Goal: Communication & Community: Share content

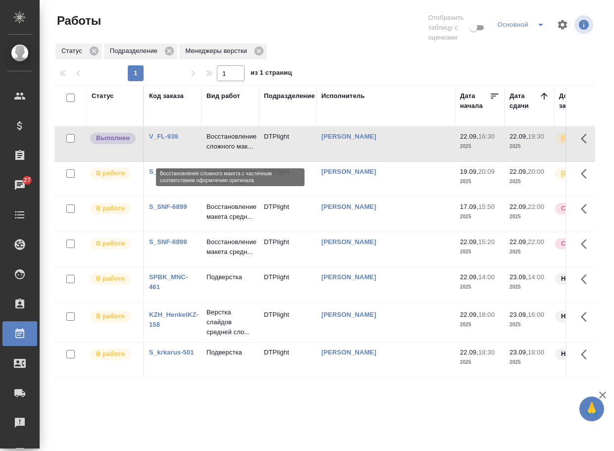
click at [216, 147] on p "Восстановление сложного мак..." at bounding box center [230, 142] width 48 height 20
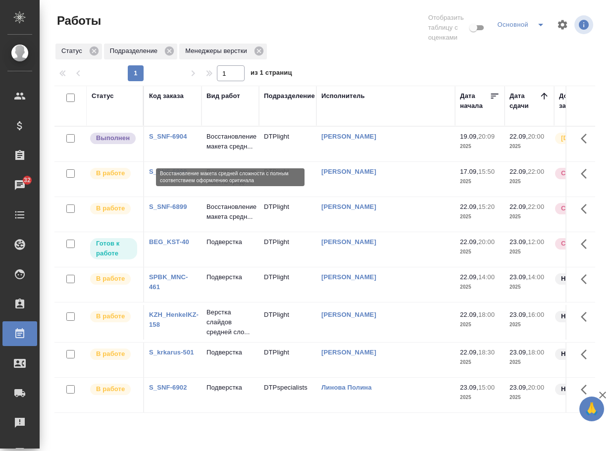
click at [219, 151] on p "Восстановление макета средн..." at bounding box center [230, 142] width 48 height 20
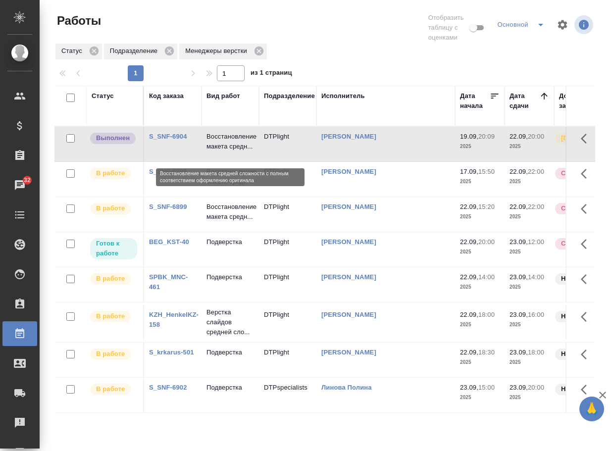
click at [219, 151] on p "Восстановление макета средн..." at bounding box center [230, 142] width 48 height 20
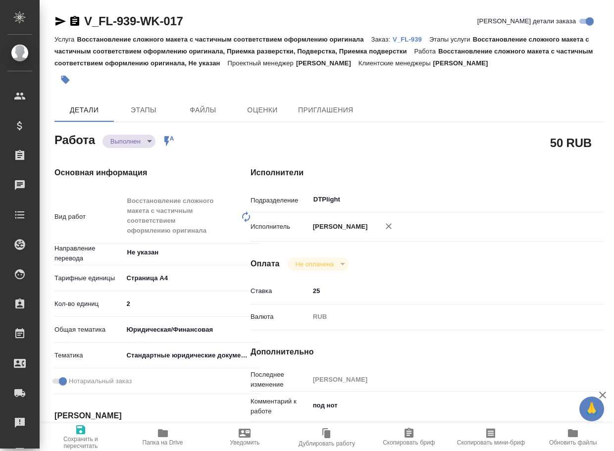
type textarea "x"
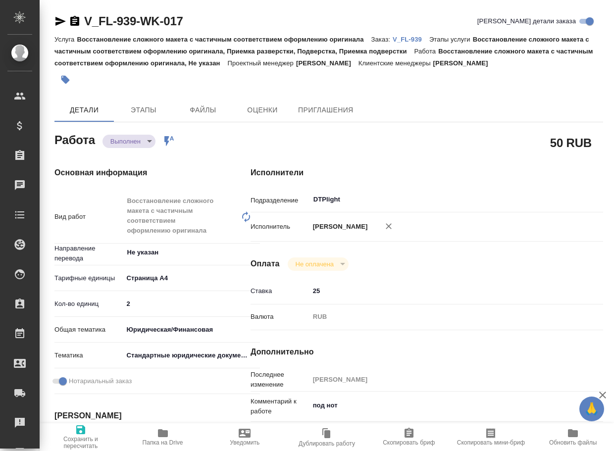
type textarea "x"
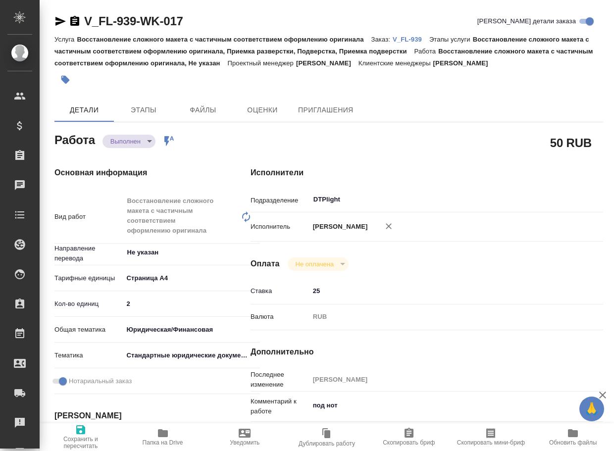
type textarea "x"
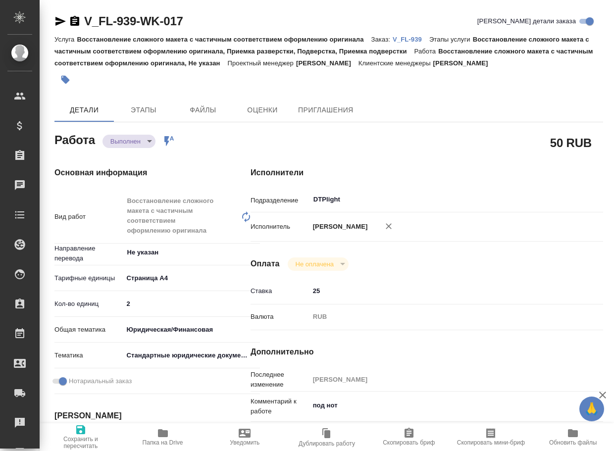
type textarea "x"
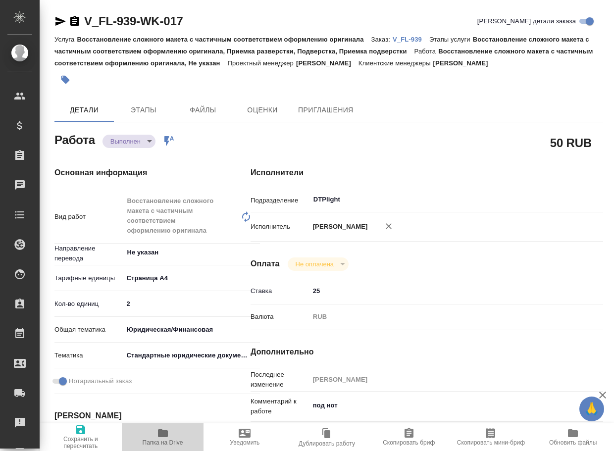
click at [170, 435] on span "Папка на Drive" at bounding box center [163, 436] width 70 height 19
type textarea "x"
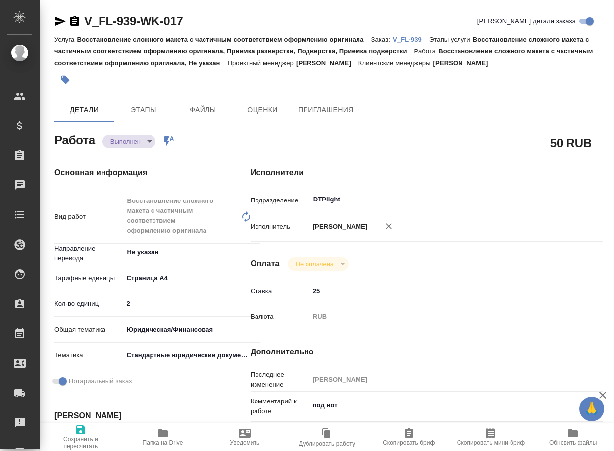
type textarea "x"
click at [141, 140] on body "🙏 .cls-1 fill:#fff; AWATERA Arsenyeva Vera Клиенты Спецификации Заказы 27 Чаты …" at bounding box center [307, 225] width 614 height 451
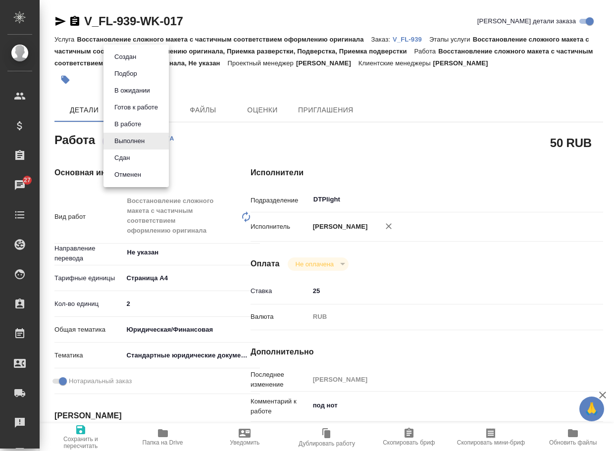
click at [135, 156] on li "Сдан" at bounding box center [135, 158] width 65 height 17
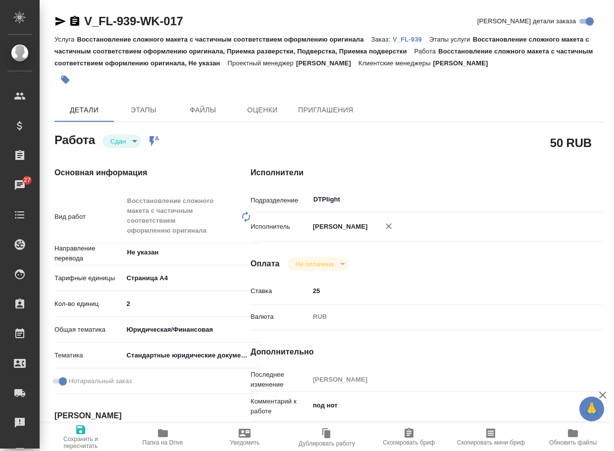
type textarea "x"
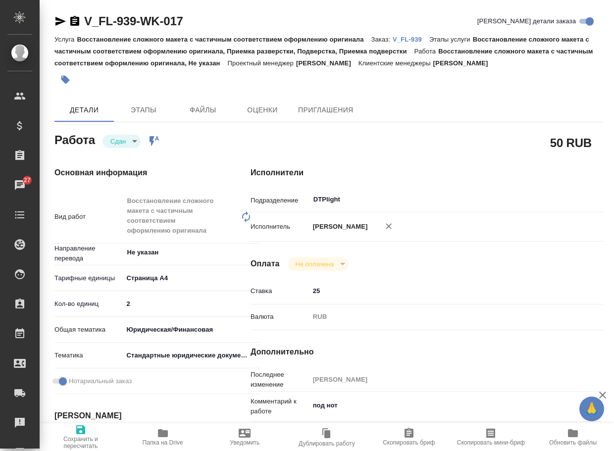
click at [416, 40] on p "V_FL-939" at bounding box center [411, 39] width 37 height 7
type textarea "x"
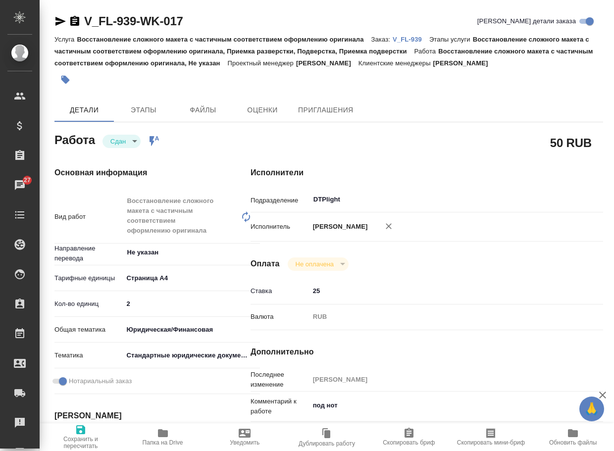
type textarea "x"
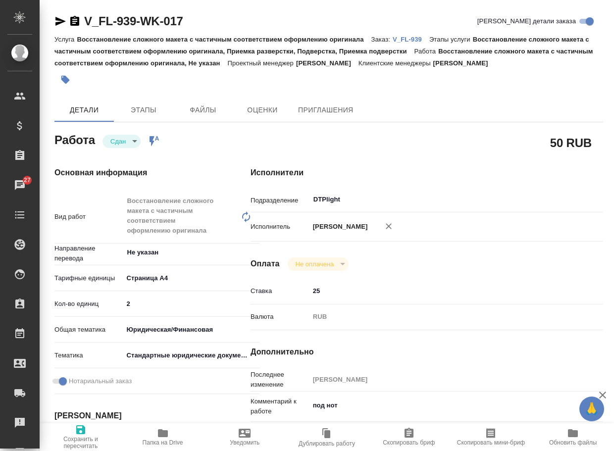
type textarea "x"
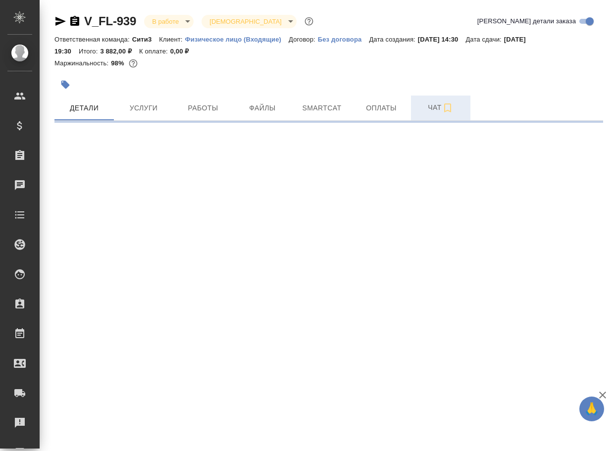
click at [436, 108] on span "Чат" at bounding box center [441, 107] width 48 height 12
select select "RU"
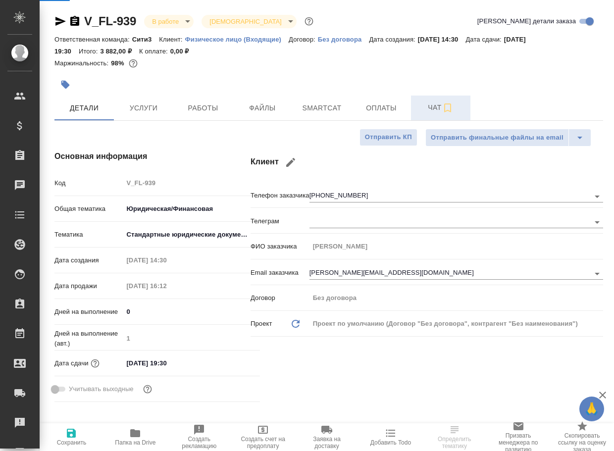
click at [441, 102] on span "Чат" at bounding box center [441, 107] width 48 height 12
type textarea "x"
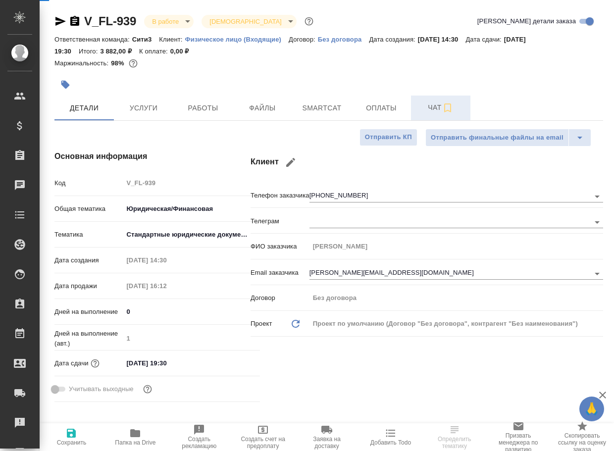
type textarea "x"
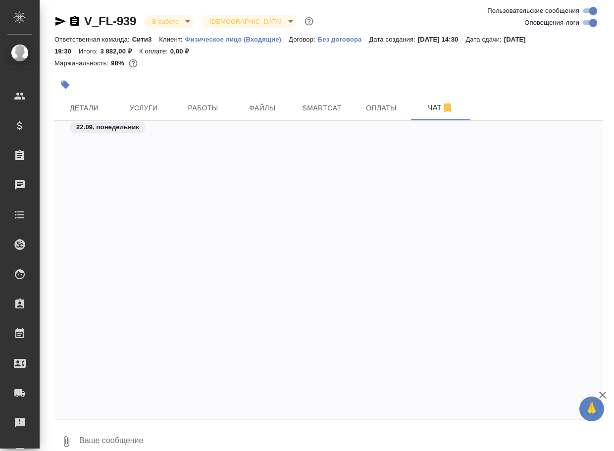
scroll to position [1589, 0]
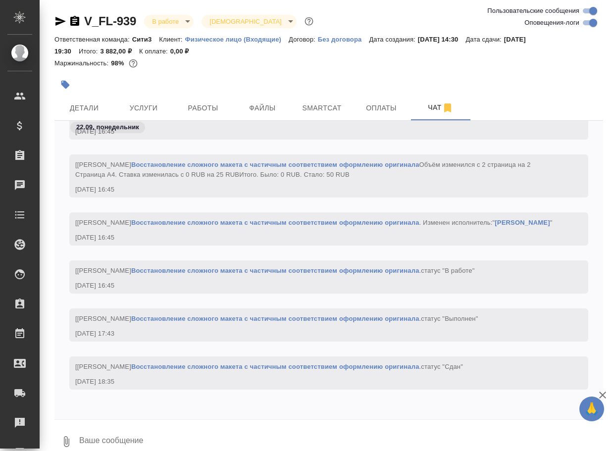
click at [157, 436] on textarea at bounding box center [340, 442] width 525 height 34
paste textarea "https://drive.awatera.com/apps/files/files/10426958?dir=/Shares/FL_V/Orders/V_F…"
type textarea "https://drive.awatera.com/apps/files/files/10426958?dir=/Shares/FL_V/Orders/V_F…"
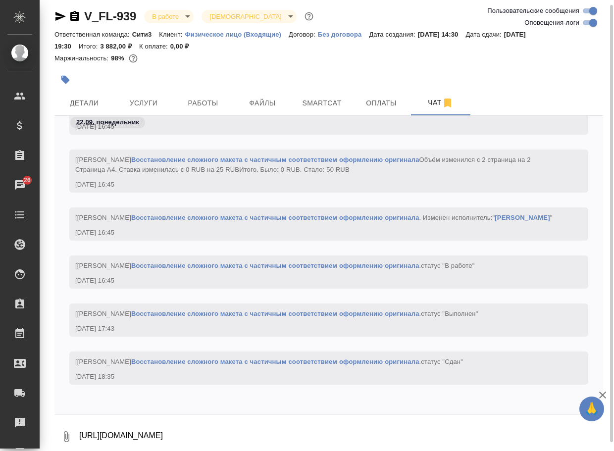
scroll to position [1647, 0]
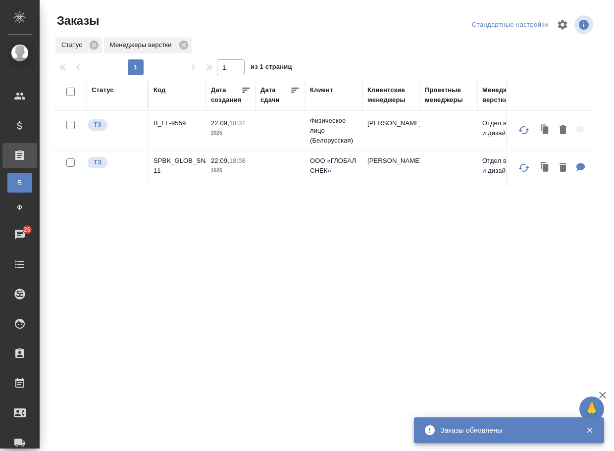
click at [173, 125] on p "B_FL-9559" at bounding box center [177, 123] width 48 height 10
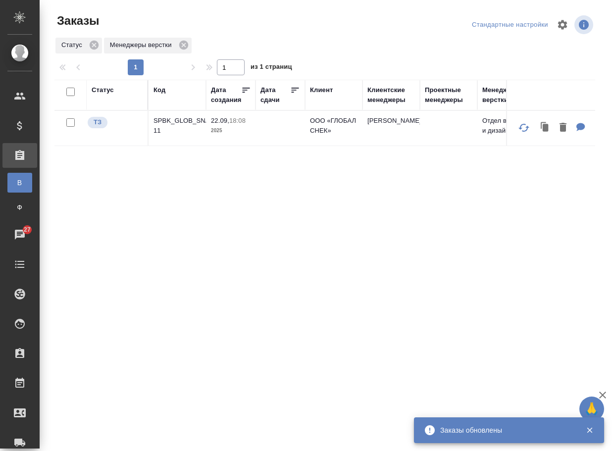
click at [172, 121] on p "SPBK_GLOB_SNACK-11" at bounding box center [177, 126] width 48 height 20
click at [163, 127] on p "SPBK_GLOB_SNACK-11" at bounding box center [177, 126] width 48 height 20
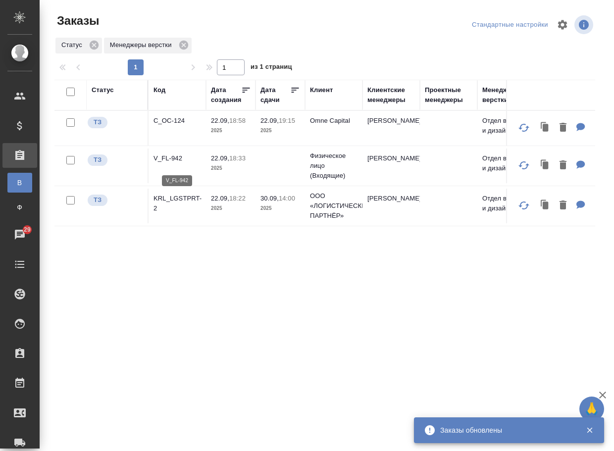
click at [171, 159] on p "V_FL-942" at bounding box center [177, 158] width 48 height 10
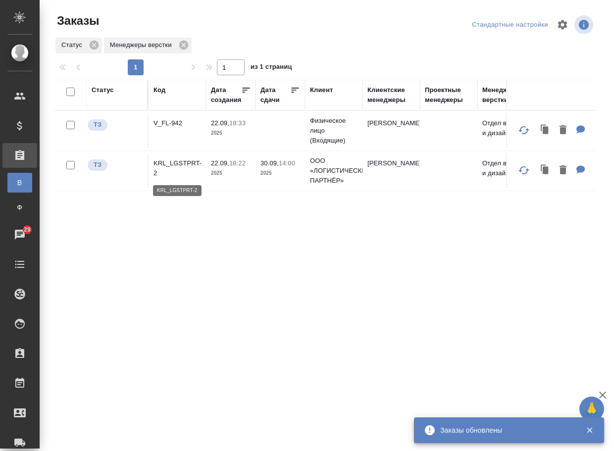
click at [172, 162] on p "KRL_LGSTPRT-2" at bounding box center [177, 168] width 48 height 20
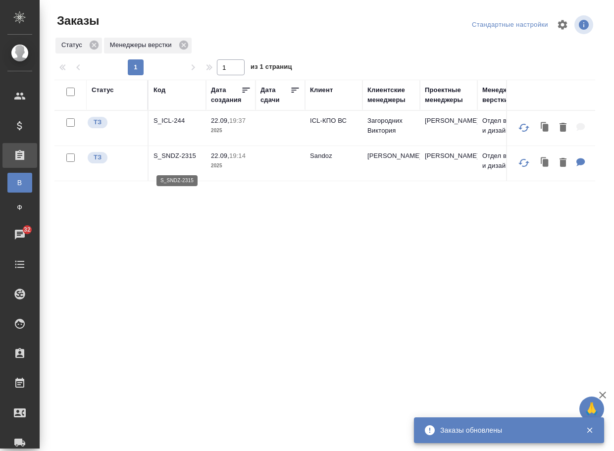
click at [178, 159] on p "S_SNDZ-2315" at bounding box center [177, 156] width 48 height 10
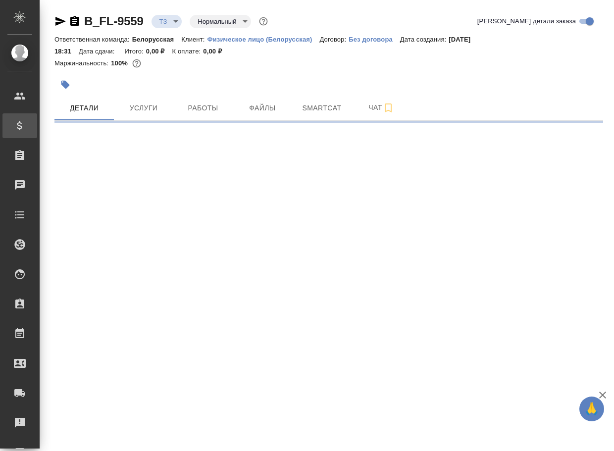
select select "RU"
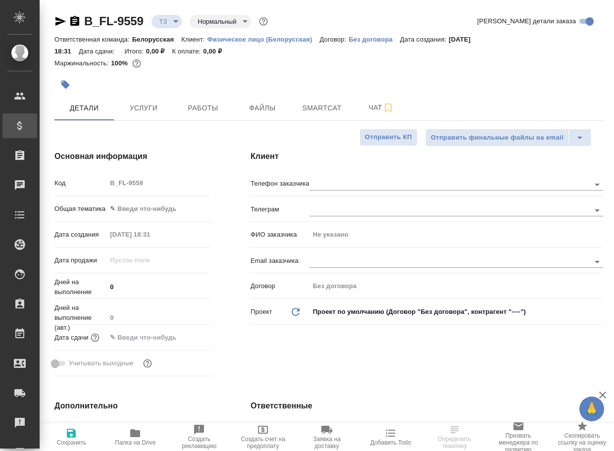
type textarea "x"
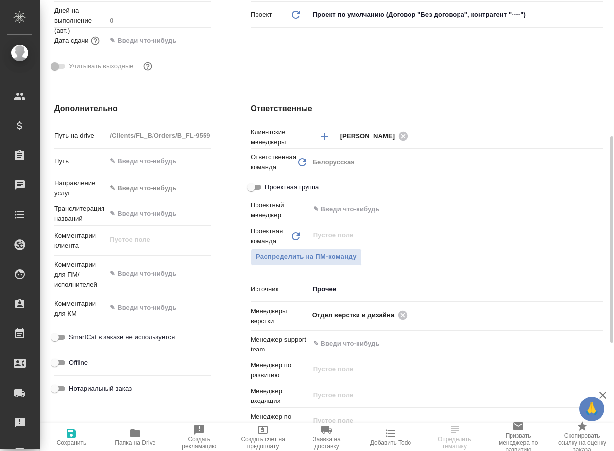
click at [124, 433] on span "Папка на Drive" at bounding box center [135, 436] width 52 height 19
type textarea "x"
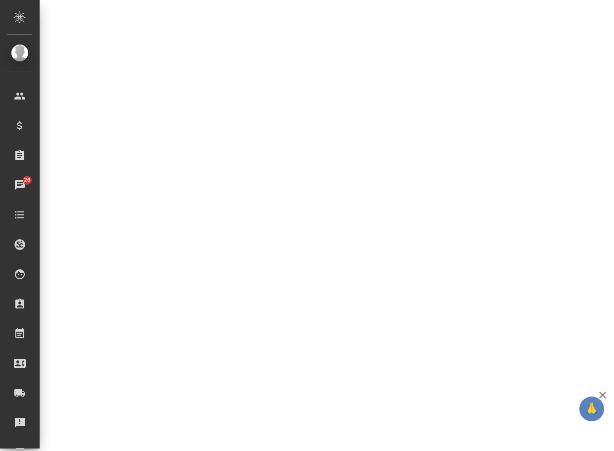
select select "RU"
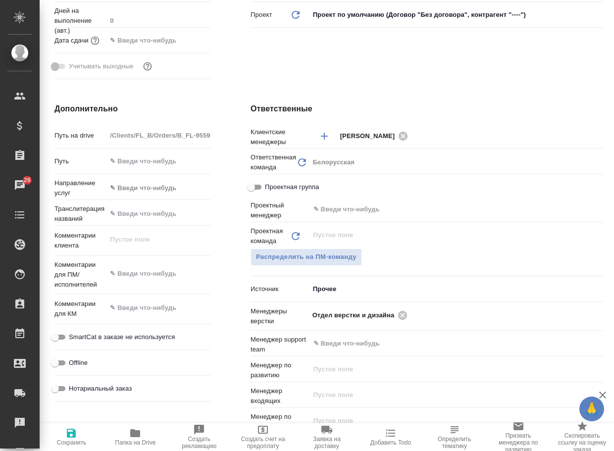
type textarea "x"
click at [402, 315] on icon at bounding box center [402, 314] width 9 height 9
type textarea "x"
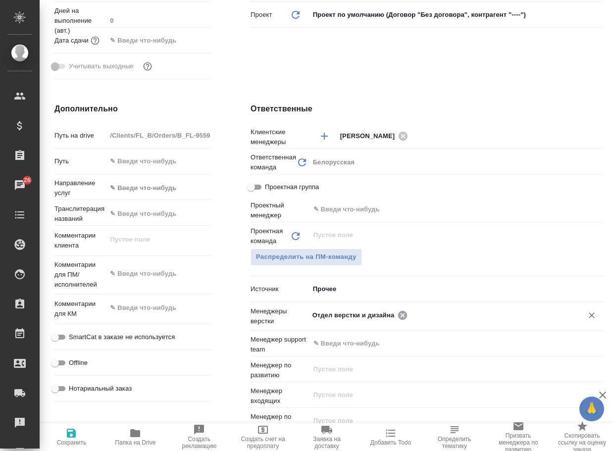
type textarea "x"
click at [402, 315] on input "text" at bounding box center [439, 315] width 254 height 12
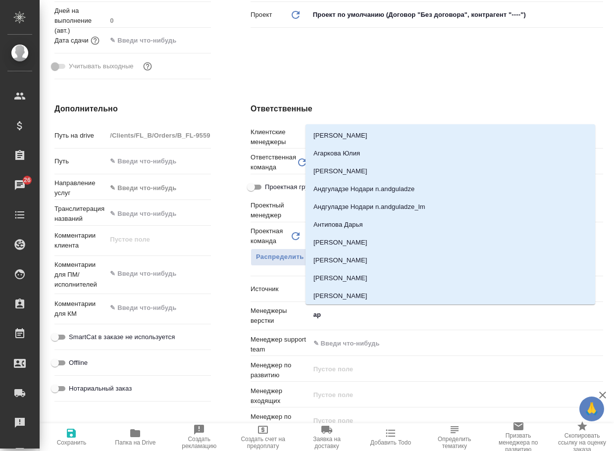
type input "арс"
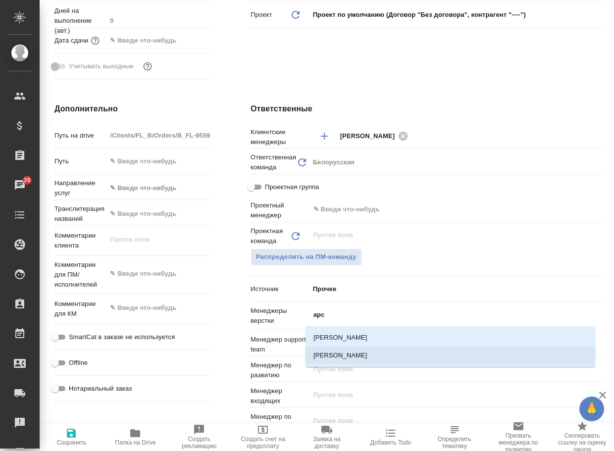
click at [370, 349] on li "Арсеньева Вера" at bounding box center [450, 356] width 290 height 18
type textarea "x"
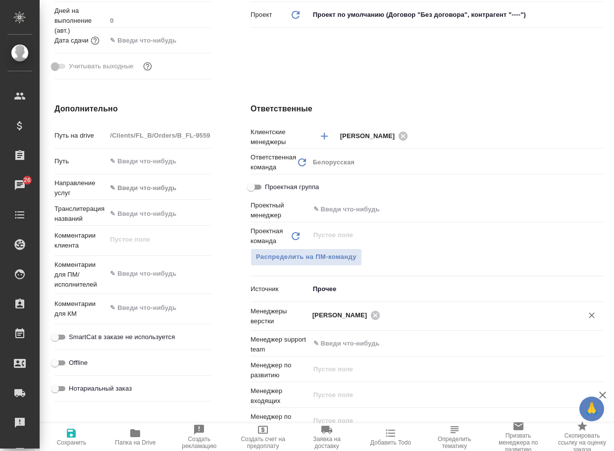
click at [70, 438] on icon "button" at bounding box center [71, 433] width 12 height 12
type textarea "x"
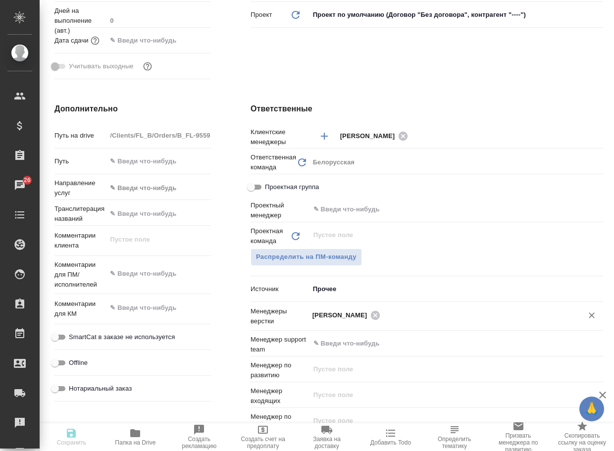
type textarea "x"
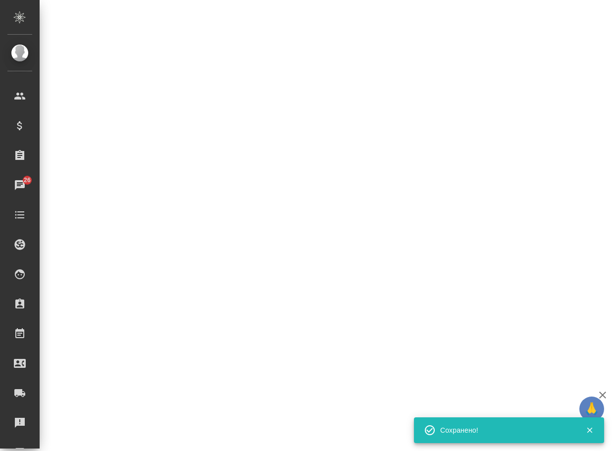
select select "RU"
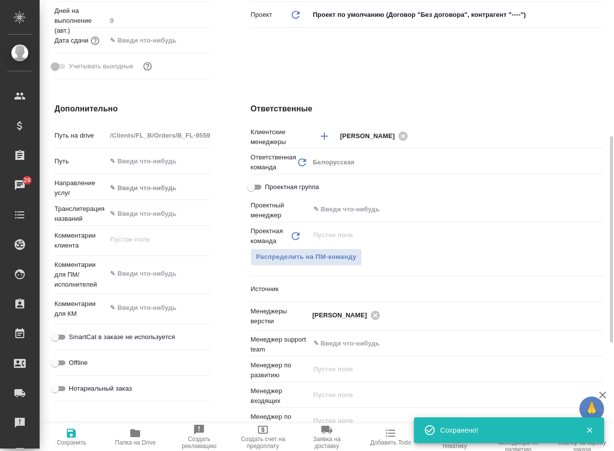
type textarea "x"
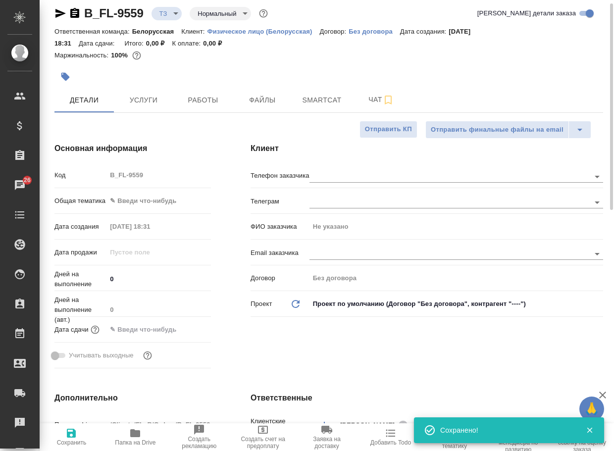
scroll to position [0, 0]
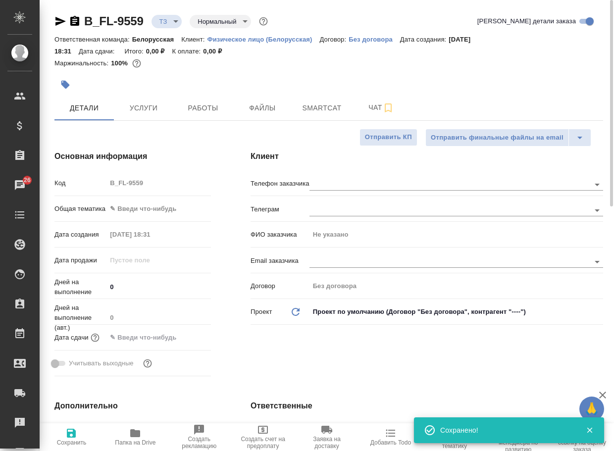
click at [171, 18] on body "🙏 .cls-1 fill:#fff; AWATERA Arsenyeva Vera Клиенты Спецификации Заказы 26 Чаты …" at bounding box center [307, 225] width 614 height 451
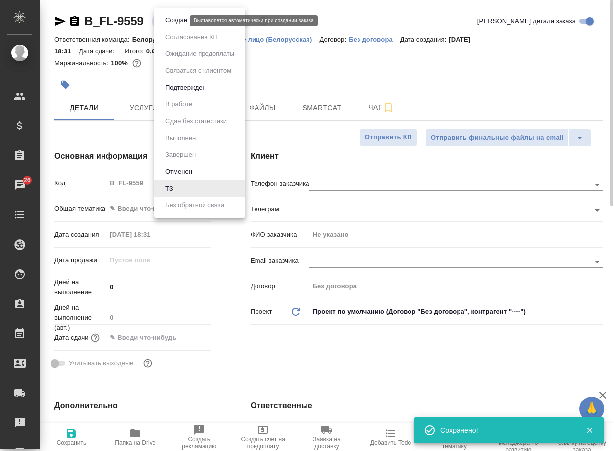
click at [174, 19] on button "Создан" at bounding box center [176, 20] width 28 height 11
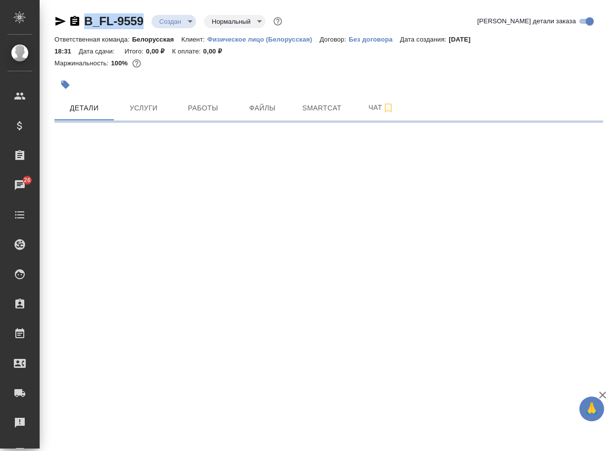
drag, startPoint x: 147, startPoint y: 25, endPoint x: 65, endPoint y: 25, distance: 82.2
click at [65, 25] on div "B_FL-9559 Создан new Нормальный normal" at bounding box center [169, 21] width 230 height 16
copy link "B_FL-9559"
select select "RU"
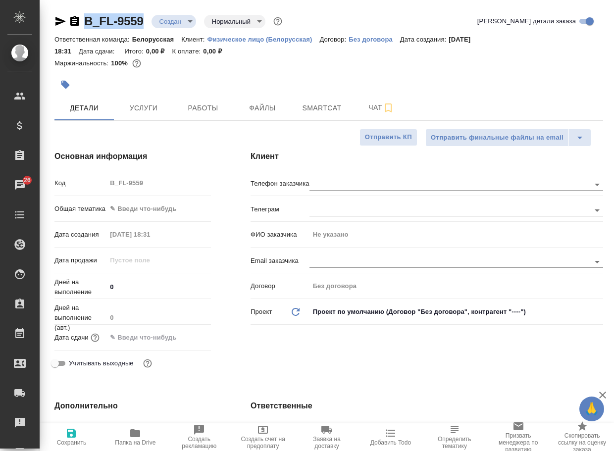
type textarea "x"
drag, startPoint x: 370, startPoint y: 107, endPoint x: 364, endPoint y: 126, distance: 20.1
click at [370, 107] on span "Чат" at bounding box center [381, 107] width 48 height 12
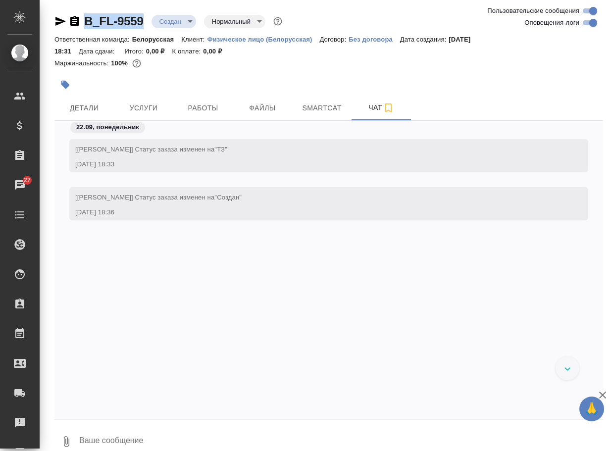
click at [70, 442] on icon "button" at bounding box center [66, 442] width 12 height 12
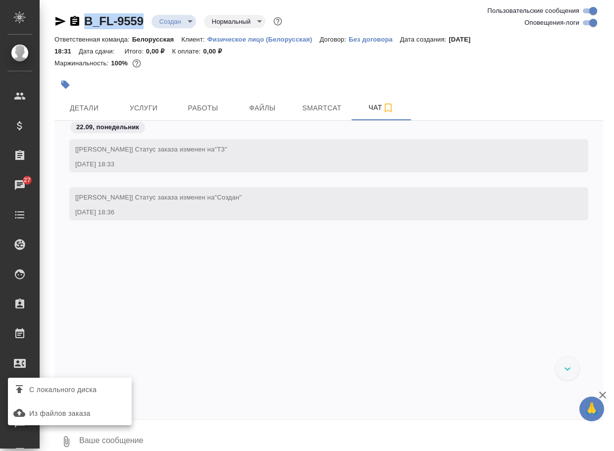
click at [97, 391] on span "С локального диска" at bounding box center [62, 390] width 67 height 12
click at [0, 0] on input "С локального диска" at bounding box center [0, 0] width 0 height 0
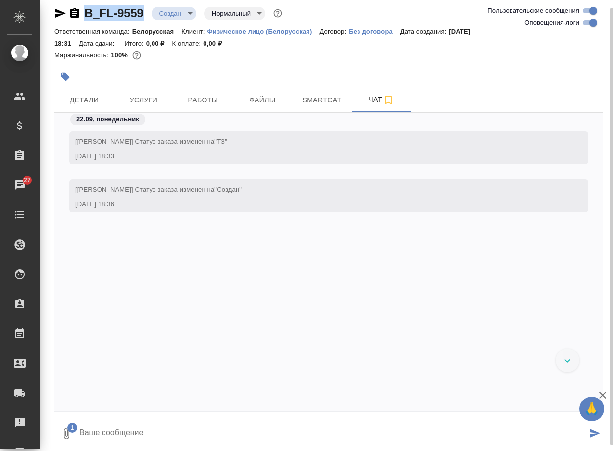
click at [142, 427] on textarea at bounding box center [332, 434] width 508 height 34
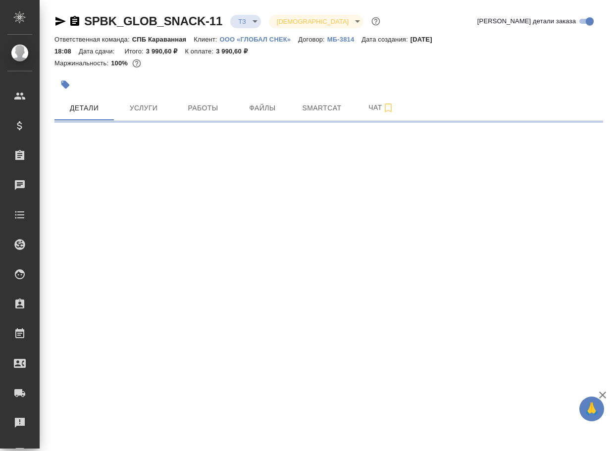
select select "RU"
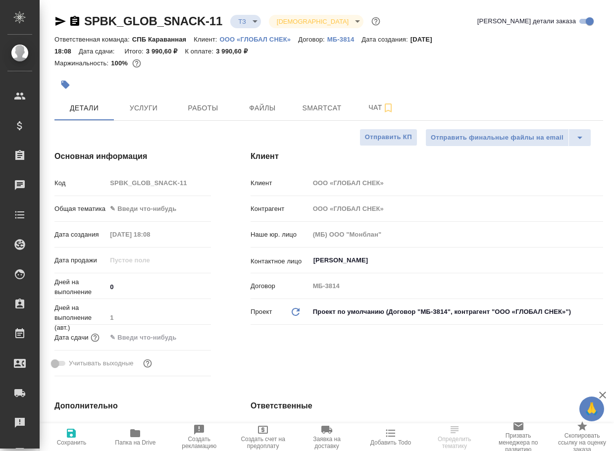
type textarea "x"
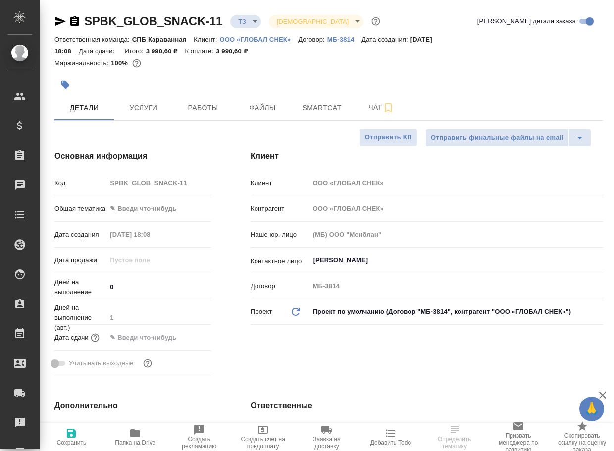
type textarea "x"
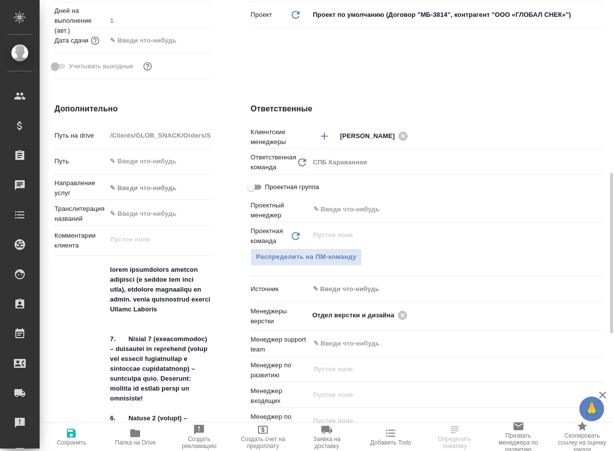
scroll to position [347, 0]
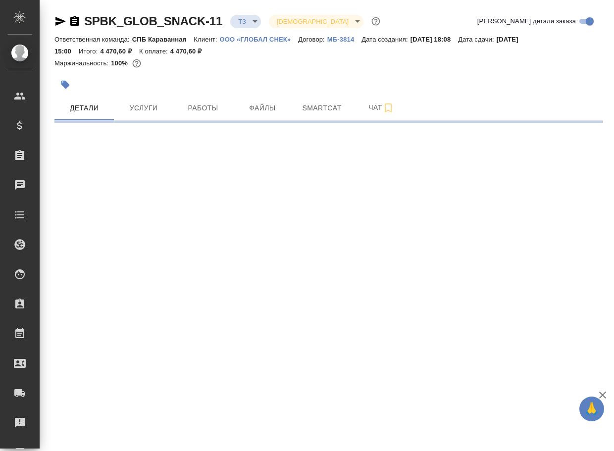
select select "RU"
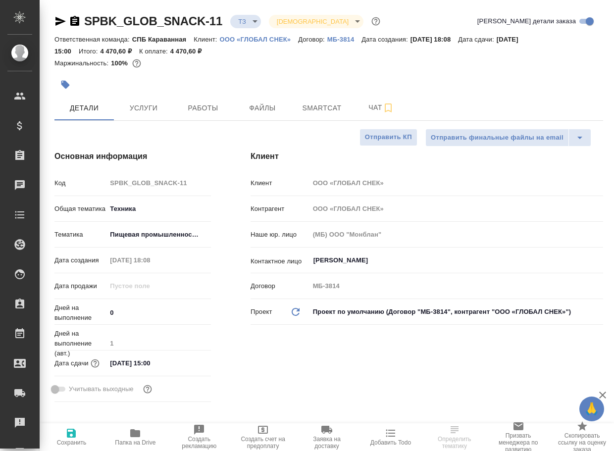
type textarea "x"
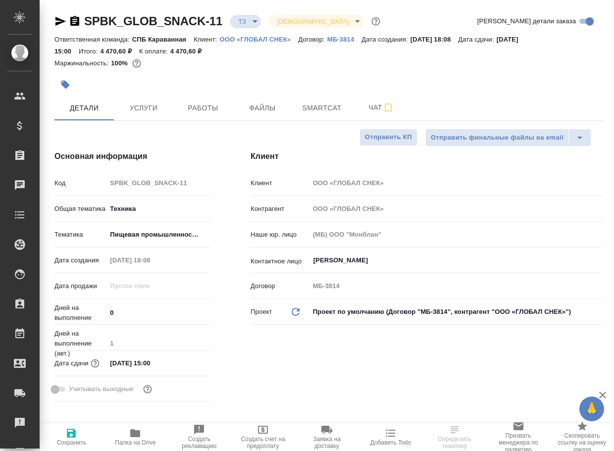
type textarea "x"
click at [374, 107] on span "Чат" at bounding box center [381, 107] width 48 height 12
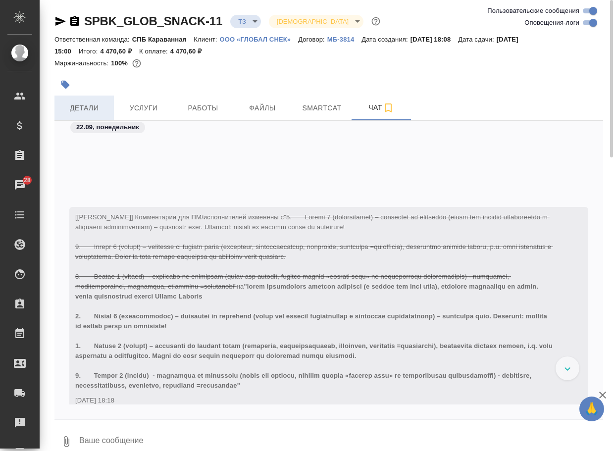
scroll to position [419, 0]
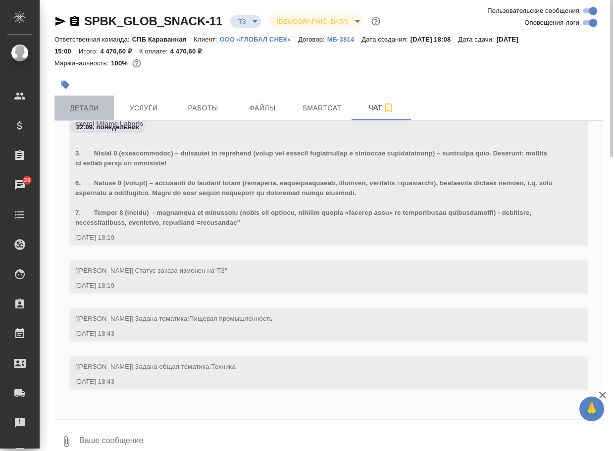
click at [86, 104] on span "Детали" at bounding box center [84, 108] width 48 height 12
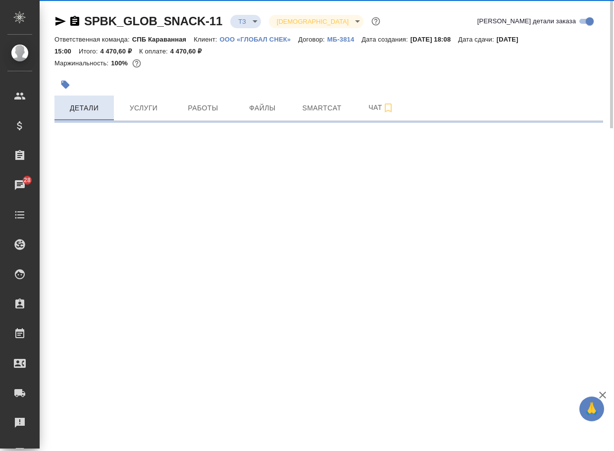
select select "RU"
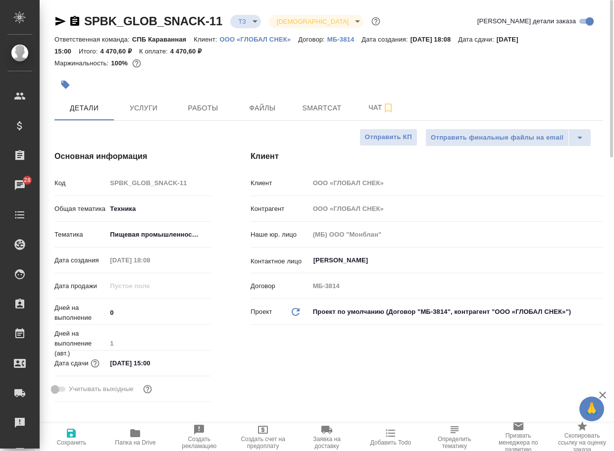
type textarea "x"
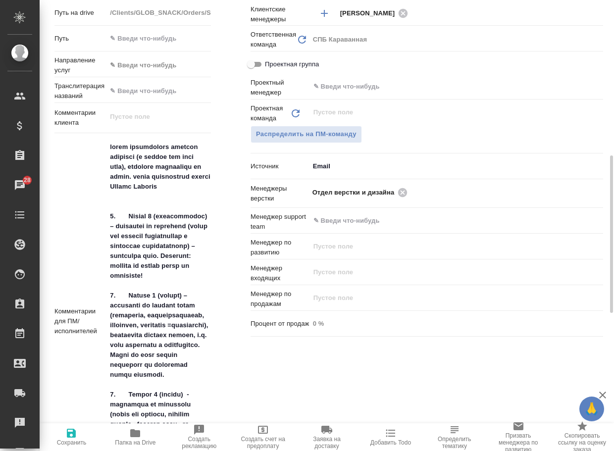
scroll to position [495, 0]
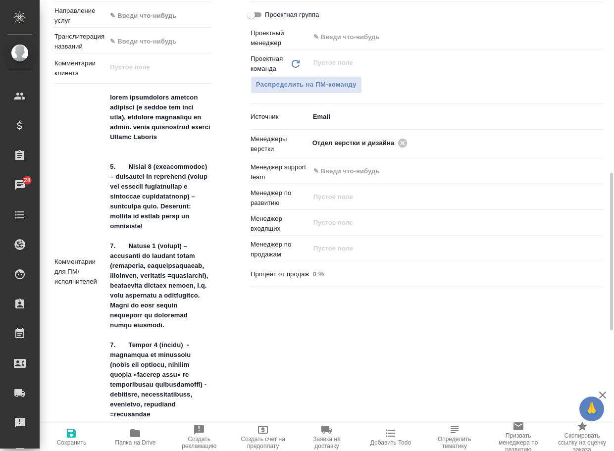
click at [138, 434] on icon "button" at bounding box center [135, 433] width 10 height 8
type textarea "x"
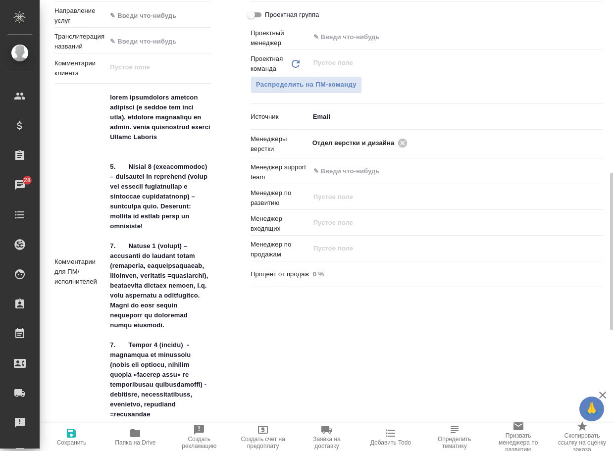
type textarea "x"
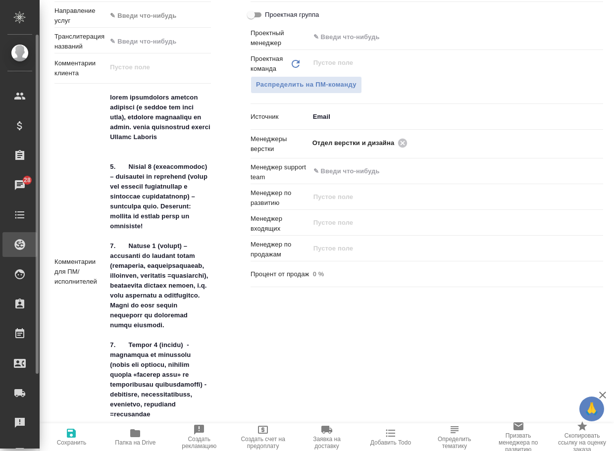
type textarea "x"
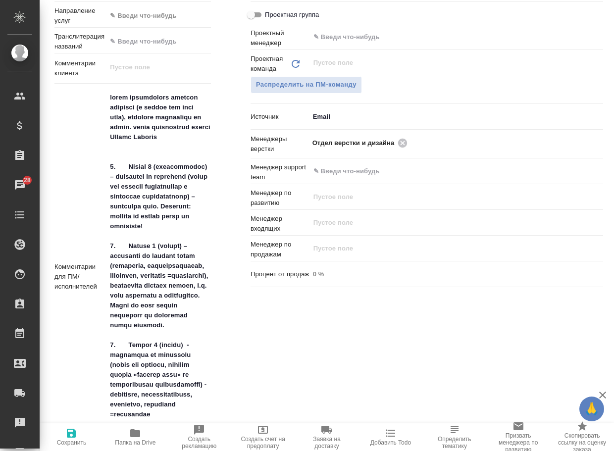
type textarea "x"
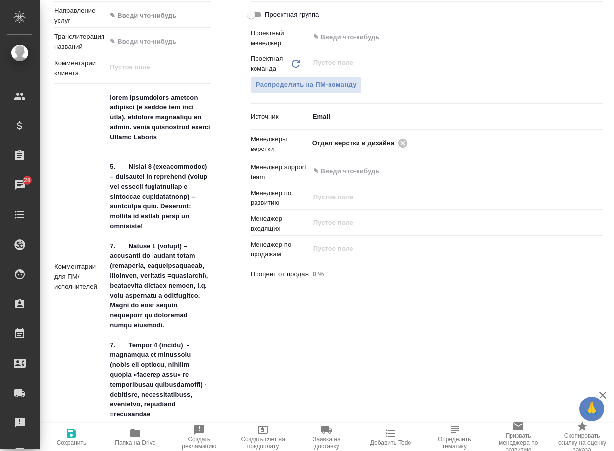
type textarea "x"
click at [278, 361] on div "Ответственные Клиентские менеджеры Иванова Арина ​ Ответственная команда Обнови…" at bounding box center [427, 256] width 392 height 691
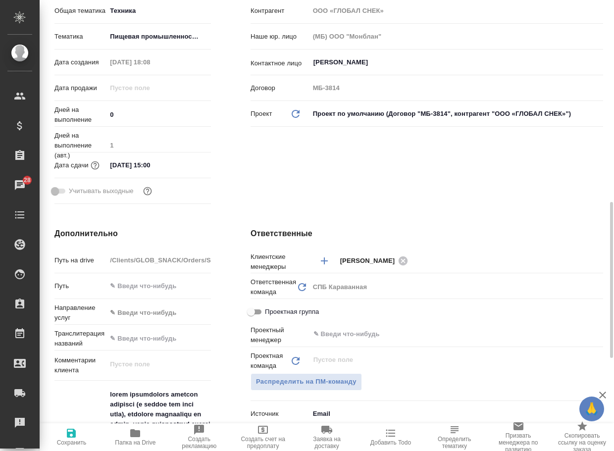
scroll to position [347, 0]
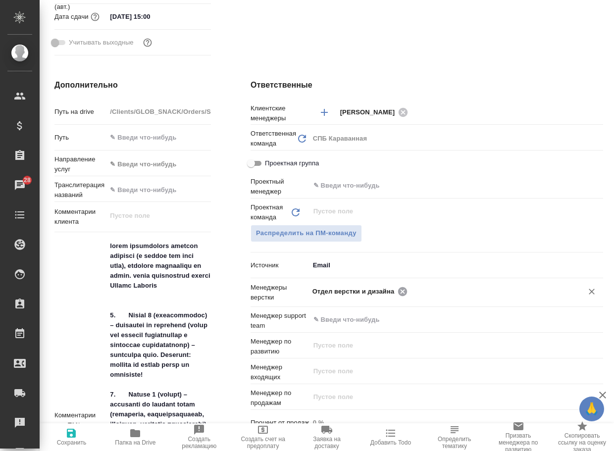
click at [400, 292] on icon at bounding box center [402, 291] width 11 height 11
type textarea "x"
click at [400, 292] on input "text" at bounding box center [439, 291] width 254 height 12
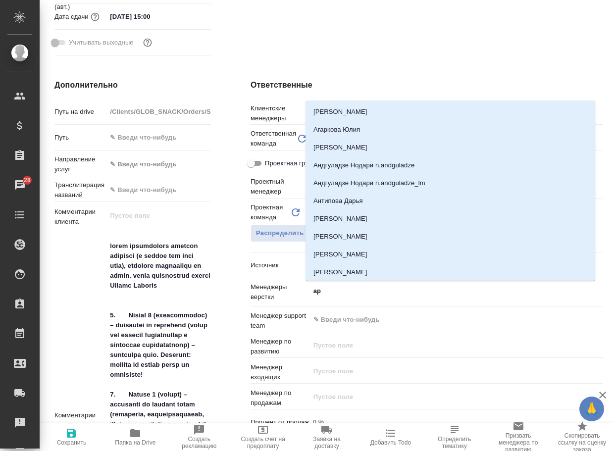
type input "арс"
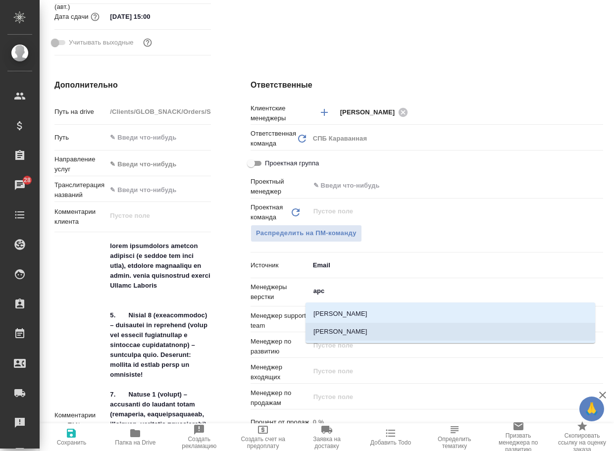
click at [356, 334] on li "Арсеньева Вера" at bounding box center [450, 332] width 290 height 18
type textarea "x"
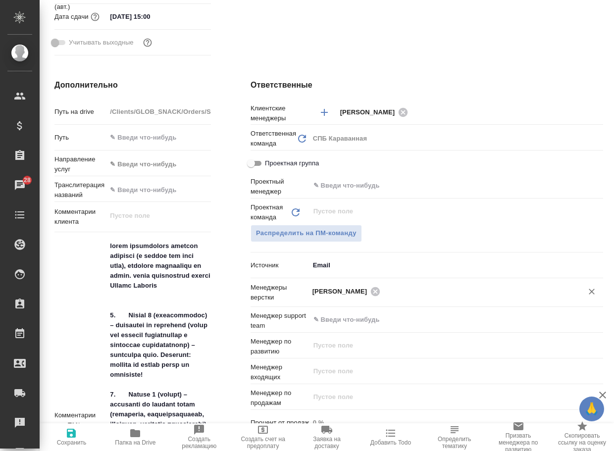
click at [65, 433] on span "Сохранить" at bounding box center [72, 436] width 52 height 19
type textarea "x"
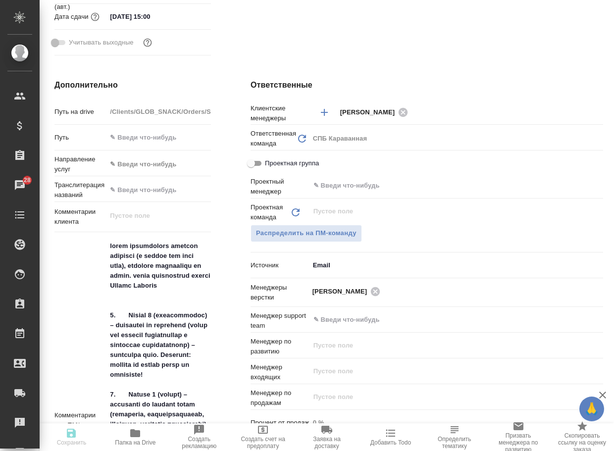
type textarea "x"
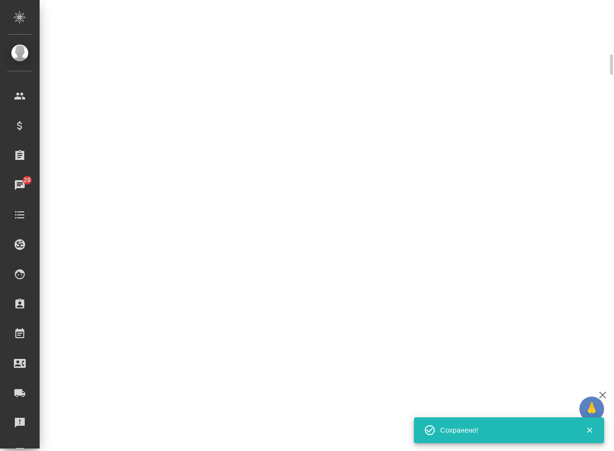
select select "RU"
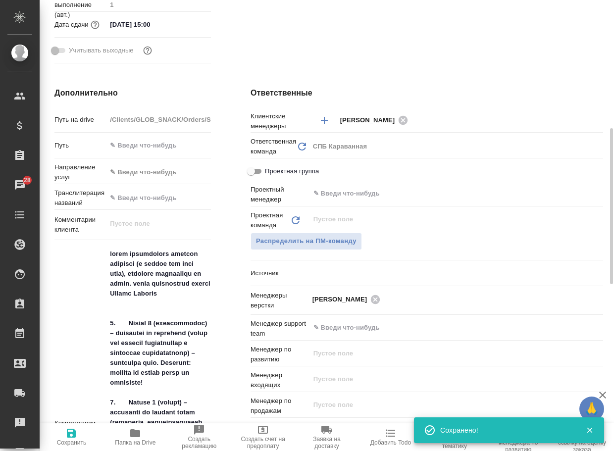
type textarea "x"
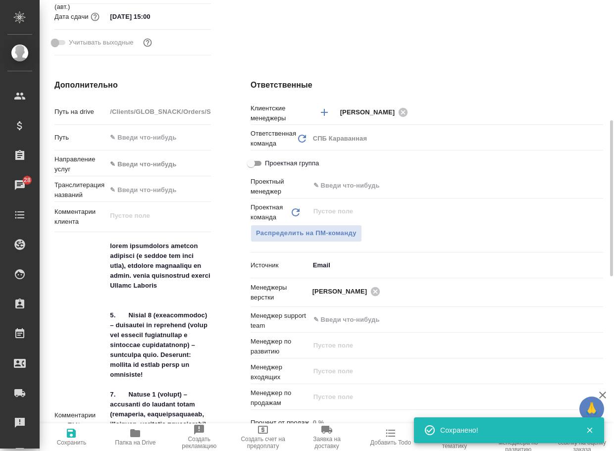
type textarea "x"
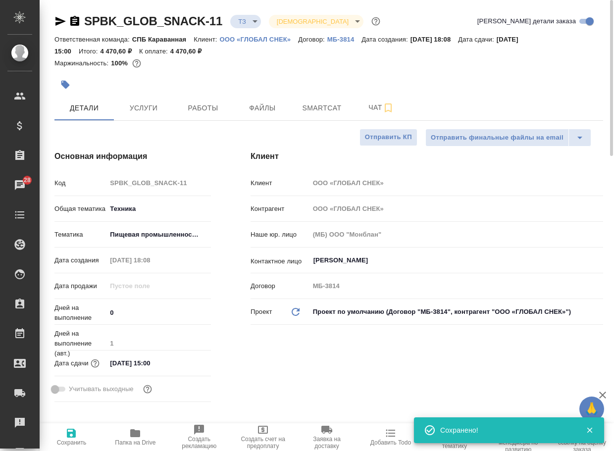
click at [236, 21] on body "🙏 .cls-1 fill:#fff; AWATERA Arsenyeva Vera Клиенты Спецификации Заказы 28 Чаты …" at bounding box center [307, 225] width 614 height 451
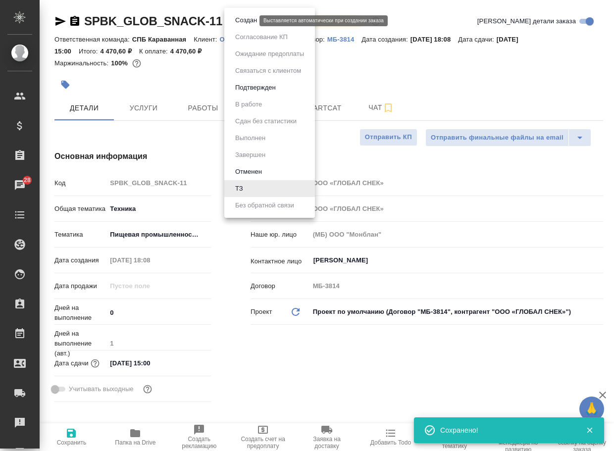
click at [241, 22] on button "Создан" at bounding box center [246, 20] width 28 height 11
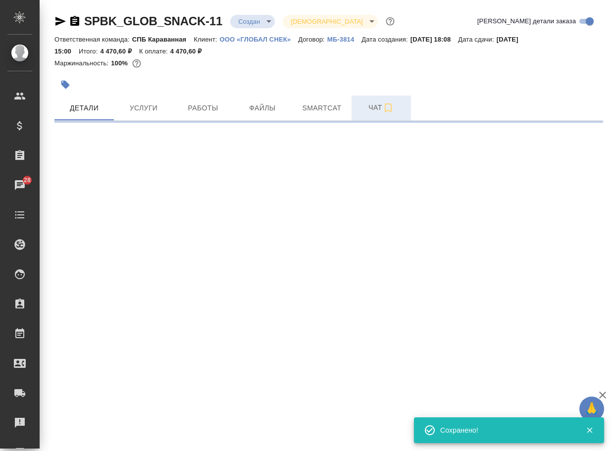
select select "RU"
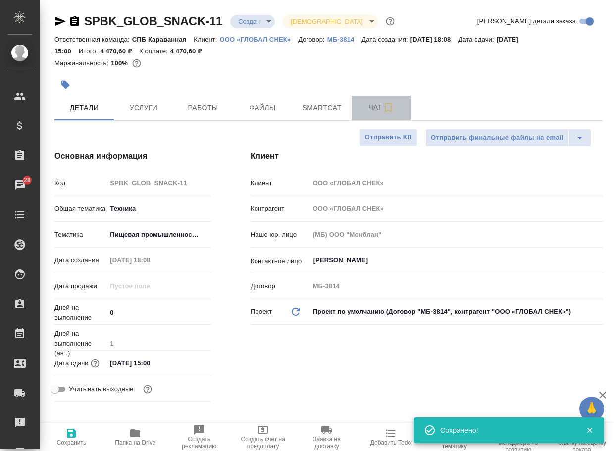
click at [374, 104] on span "Чат" at bounding box center [381, 107] width 48 height 12
type textarea "x"
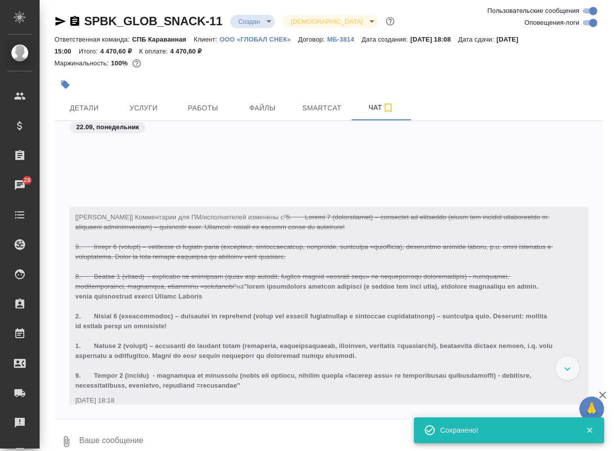
scroll to position [467, 0]
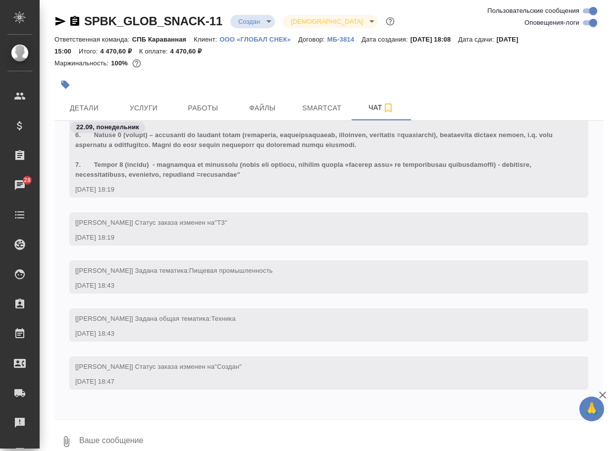
click at [96, 437] on textarea at bounding box center [340, 442] width 525 height 34
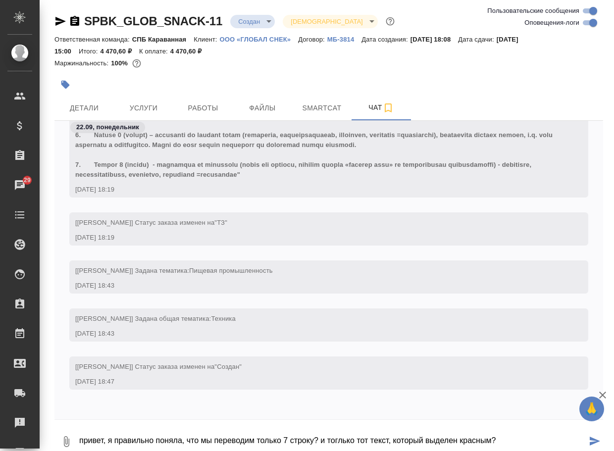
click at [360, 443] on textarea "привет, я правильно поняла, что мы переводим только 7 строку? и тоглько тот тек…" at bounding box center [332, 442] width 508 height 34
click at [539, 439] on textarea "привет, я правильно поняла, что мы переводим только 7 строку? и только тот текс…" at bounding box center [332, 442] width 508 height 34
type textarea "привет, я правильно поняла, что мы переводим только 7 строку? и только тот текс…"
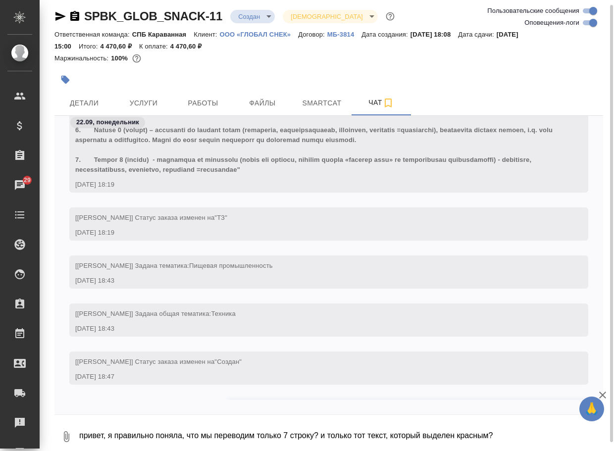
scroll to position [525, 0]
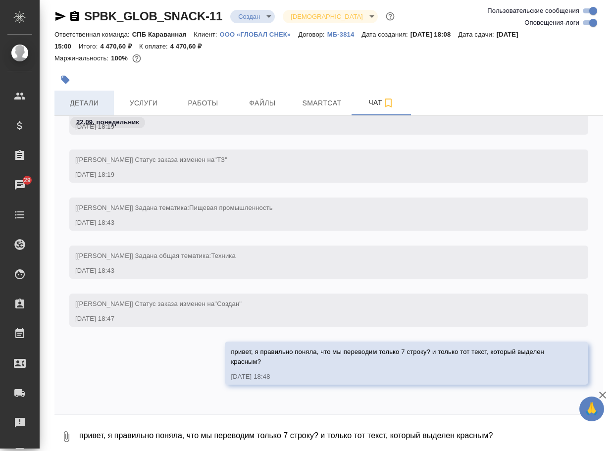
click at [78, 102] on span "Детали" at bounding box center [84, 103] width 48 height 12
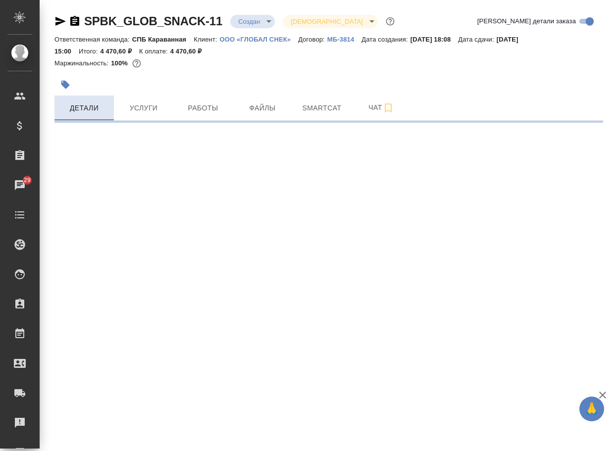
select select "RU"
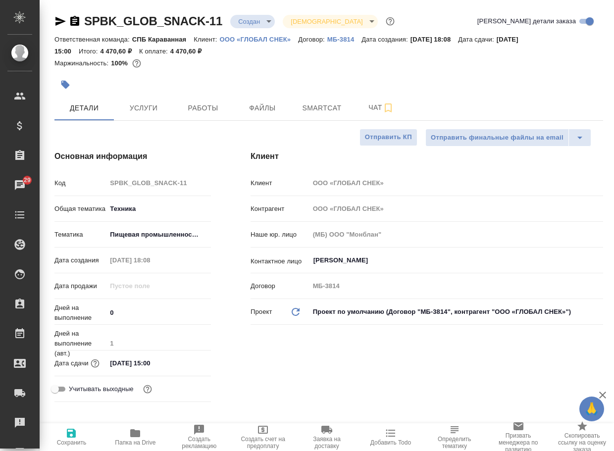
type textarea "x"
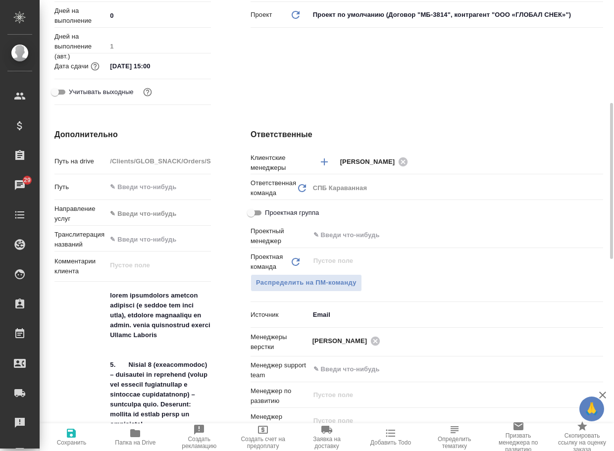
scroll to position [446, 0]
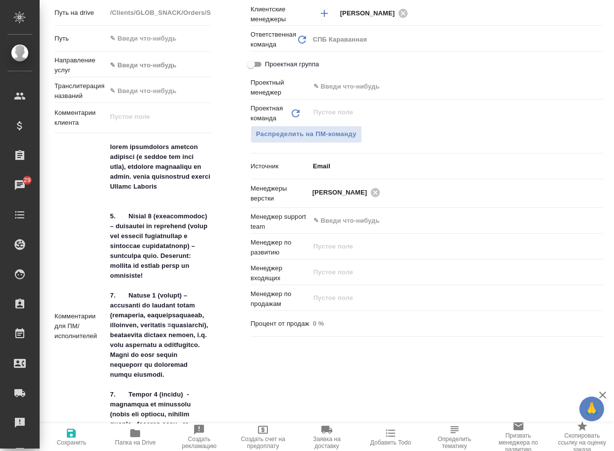
type textarea "x"
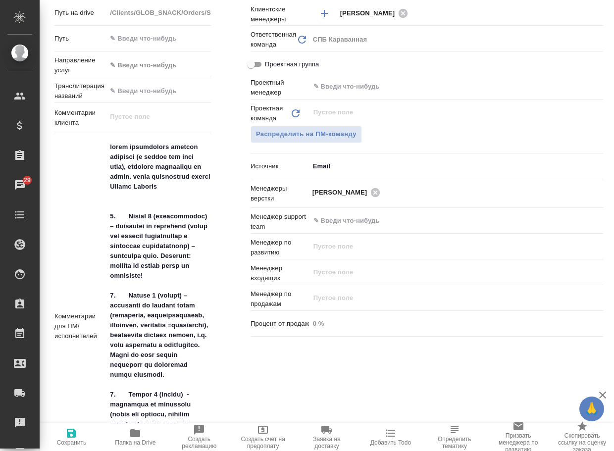
type textarea "x"
click at [424, 141] on div "Распределить на ПМ-команду" at bounding box center [426, 134] width 352 height 17
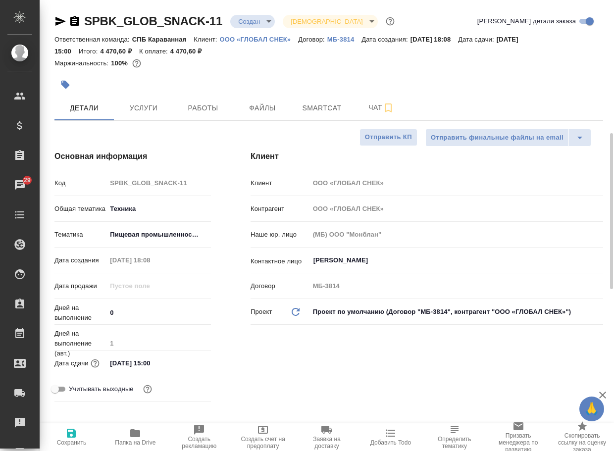
scroll to position [0, 0]
click at [369, 104] on span "Чат" at bounding box center [381, 107] width 48 height 12
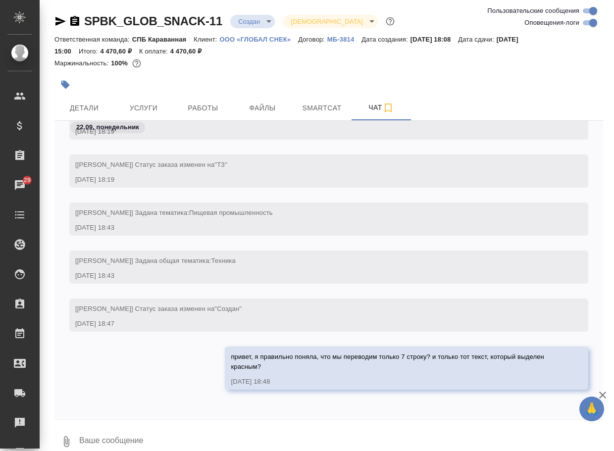
scroll to position [482, 0]
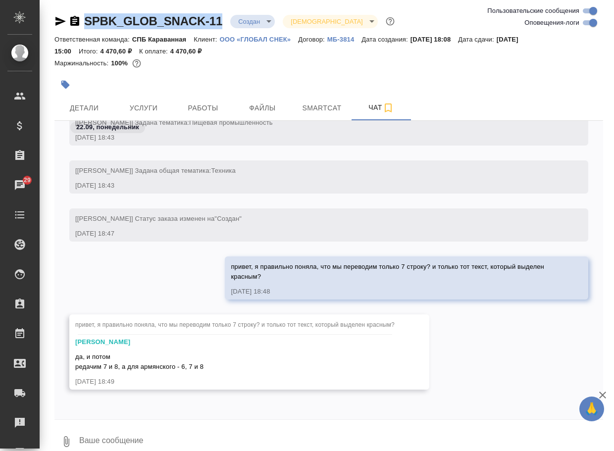
drag, startPoint x: 220, startPoint y: 26, endPoint x: 70, endPoint y: 16, distance: 150.3
click at [70, 16] on div "SPBK_GLOB_SNACK-11 Создан new Святая троица holyTrinity" at bounding box center [225, 21] width 342 height 16
copy link "SPBK_GLOB_SNACK-11"
click at [65, 438] on icon "button" at bounding box center [66, 442] width 12 height 12
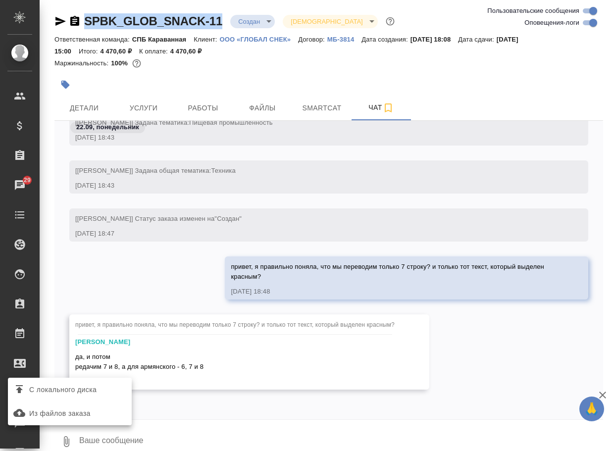
click at [64, 391] on span "С локального диска" at bounding box center [62, 390] width 67 height 12
click at [0, 0] on input "С локального диска" at bounding box center [0, 0] width 0 height 0
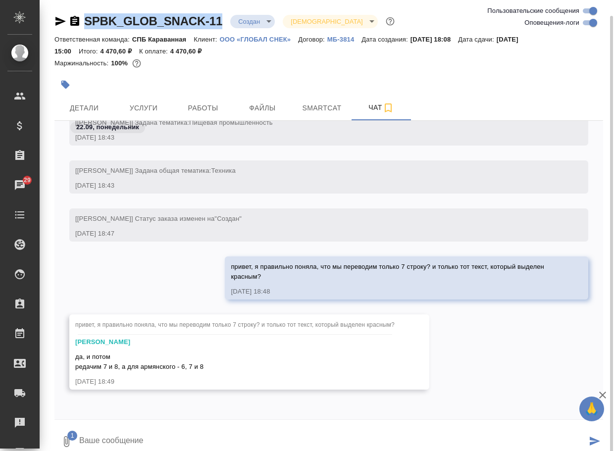
scroll to position [8, 0]
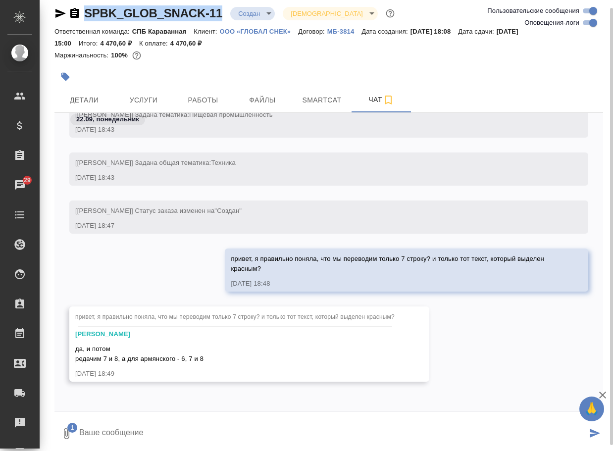
click at [139, 430] on textarea at bounding box center [332, 434] width 508 height 34
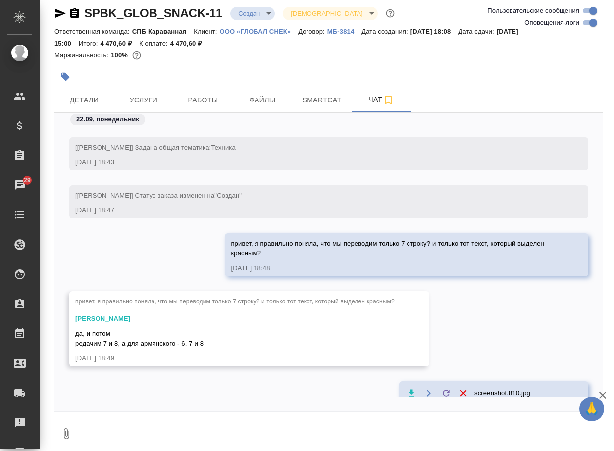
scroll to position [550, 0]
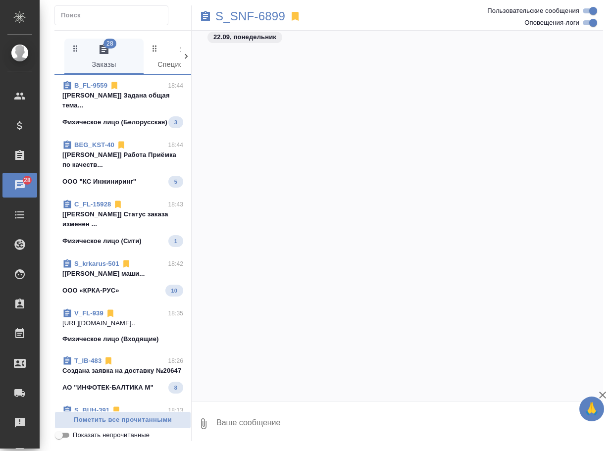
scroll to position [77541, 0]
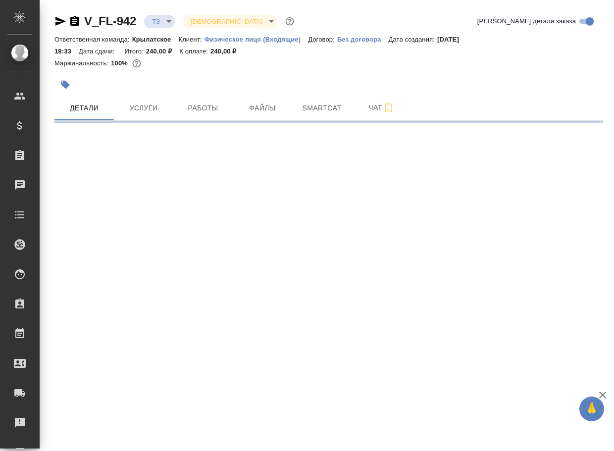
select select "RU"
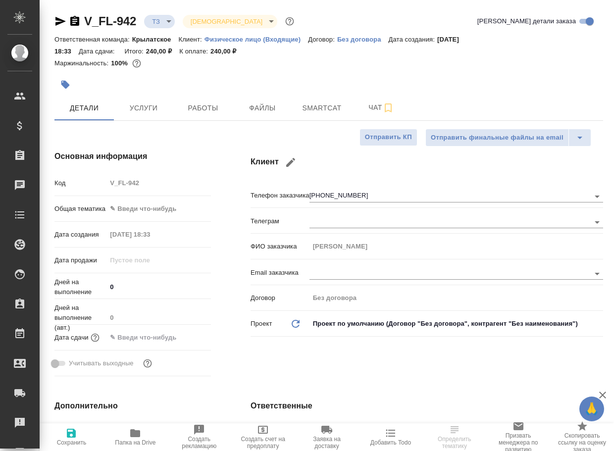
type textarea "x"
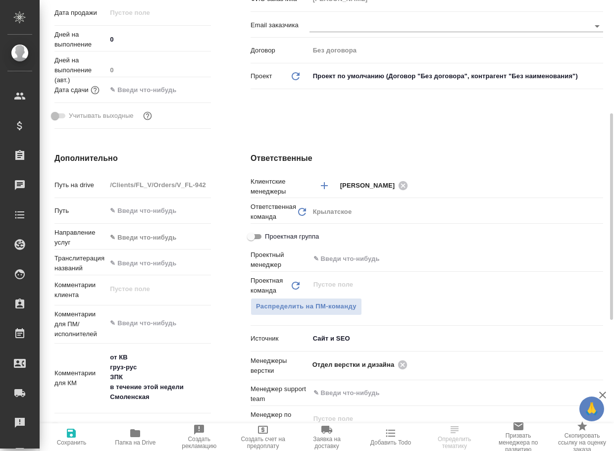
scroll to position [347, 0]
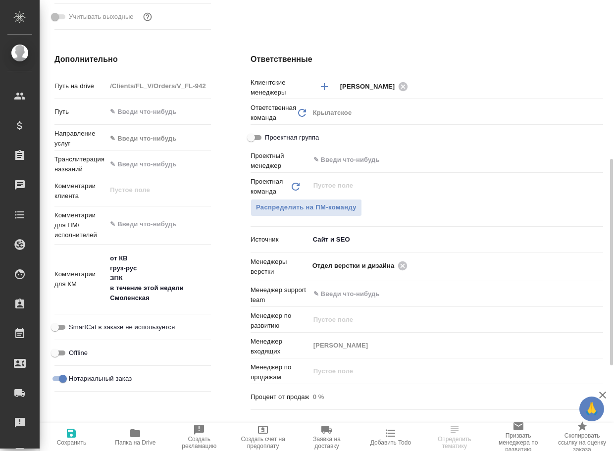
click at [134, 441] on span "Папка на Drive" at bounding box center [135, 442] width 41 height 7
type textarea "x"
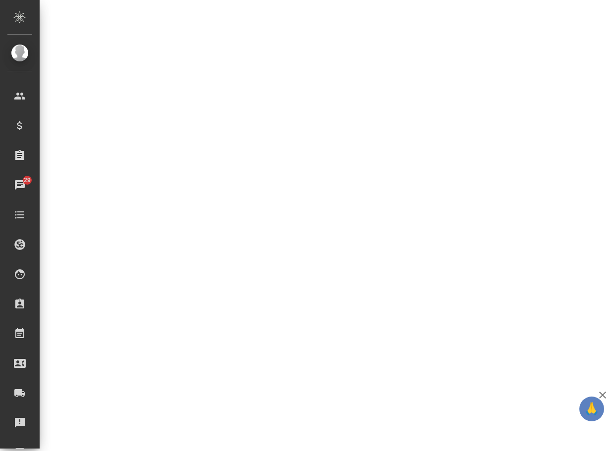
select select "RU"
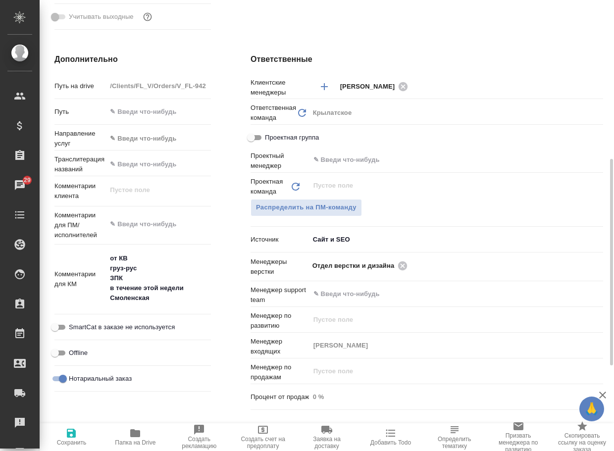
type textarea "x"
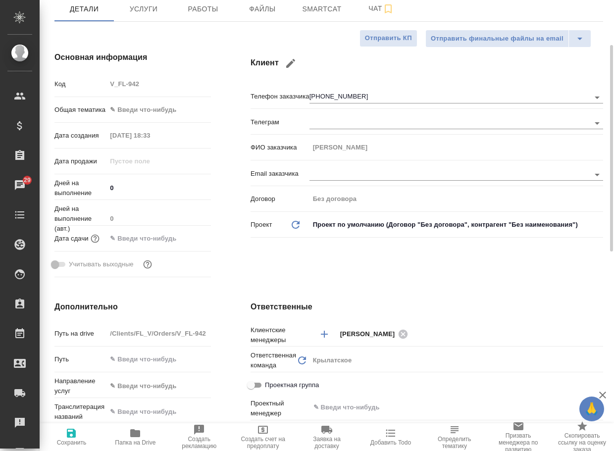
scroll to position [0, 0]
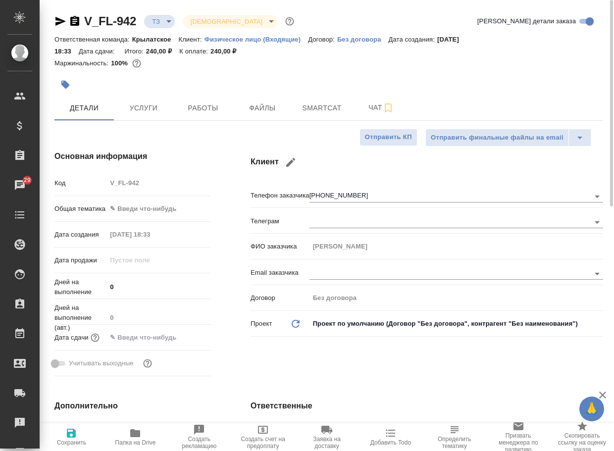
type textarea "x"
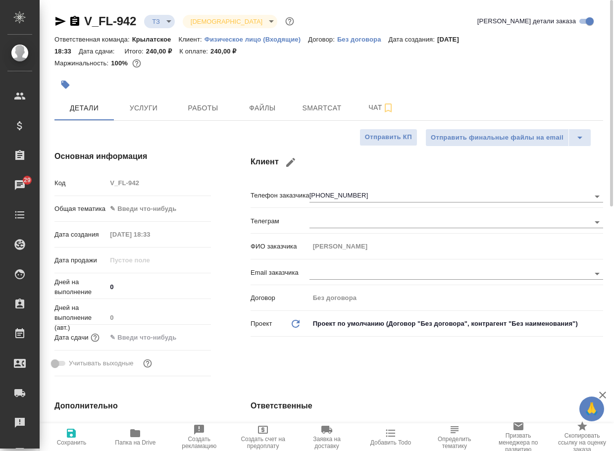
type textarea "x"
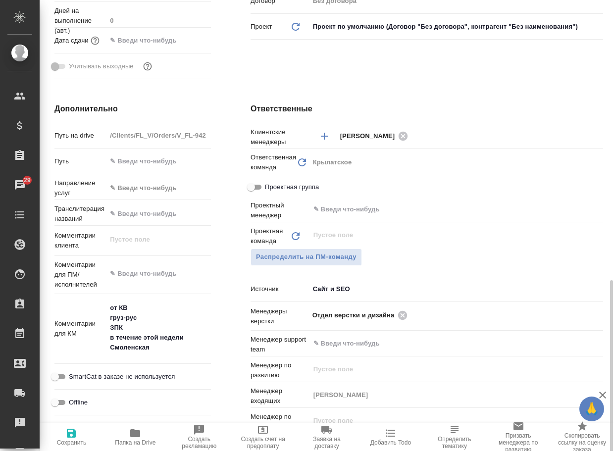
scroll to position [396, 0]
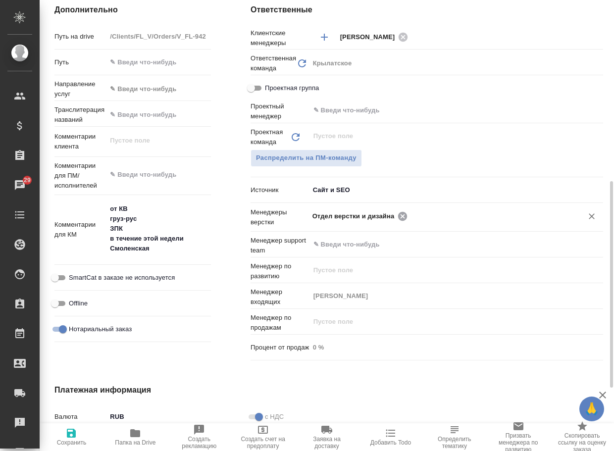
click at [403, 217] on icon at bounding box center [402, 215] width 9 height 9
type textarea "x"
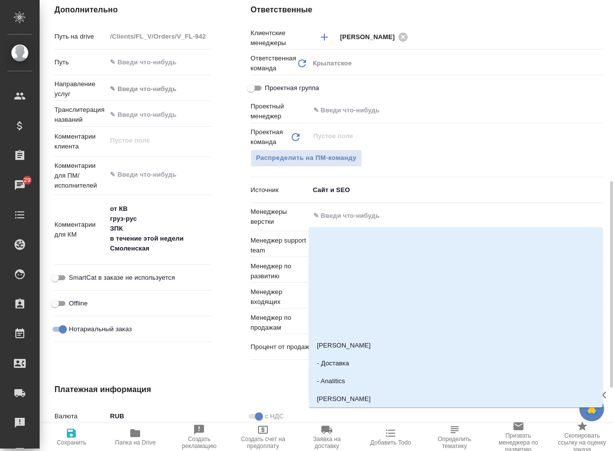
click at [403, 217] on input "text" at bounding box center [439, 216] width 254 height 12
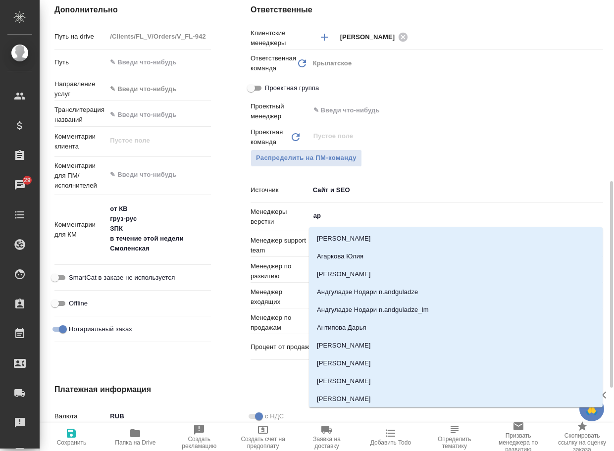
type input "арс"
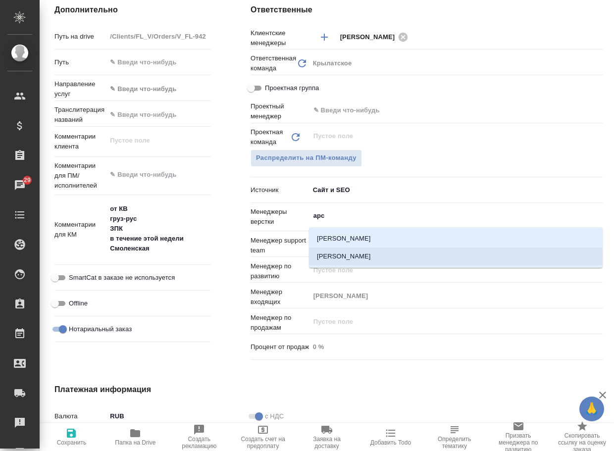
drag, startPoint x: 375, startPoint y: 253, endPoint x: 368, endPoint y: 255, distance: 7.6
click at [375, 253] on li "[PERSON_NAME]" at bounding box center [456, 257] width 294 height 18
type textarea "x"
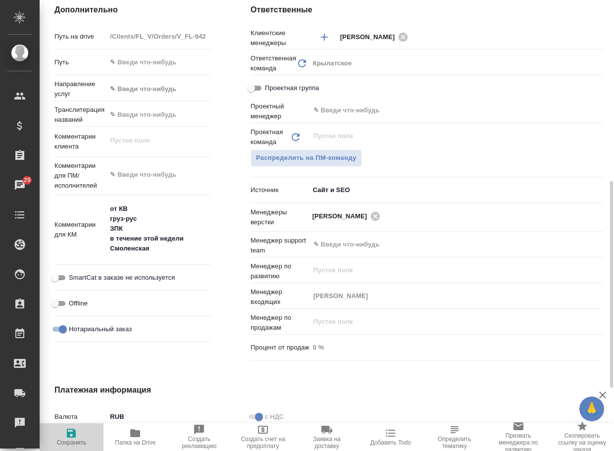
drag, startPoint x: 67, startPoint y: 435, endPoint x: 84, endPoint y: 425, distance: 18.9
click at [68, 435] on icon "button" at bounding box center [71, 433] width 12 height 12
type textarea "x"
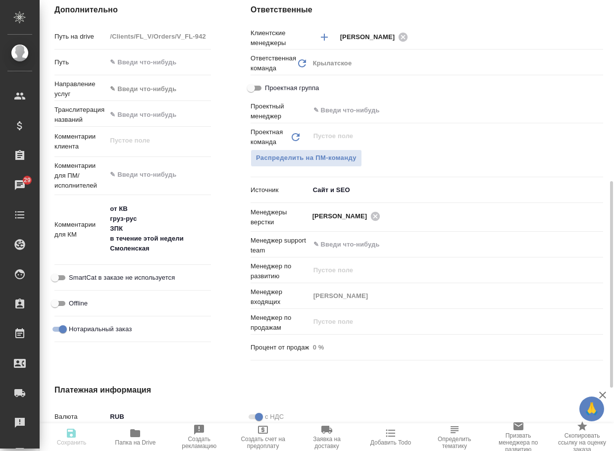
type textarea "x"
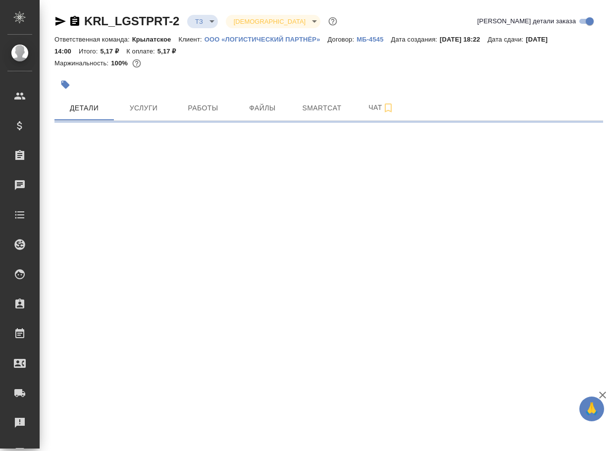
select select "RU"
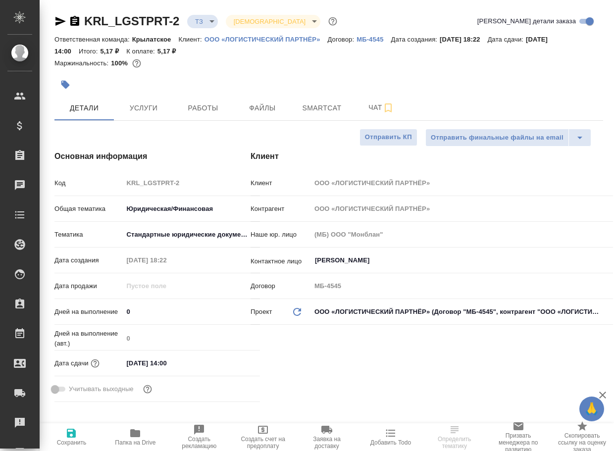
type textarea "x"
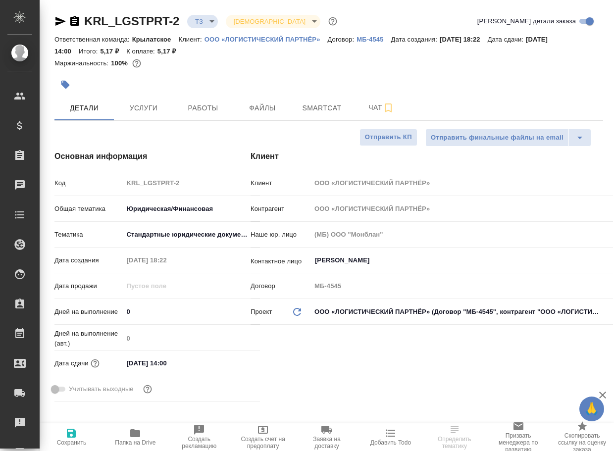
type textarea "x"
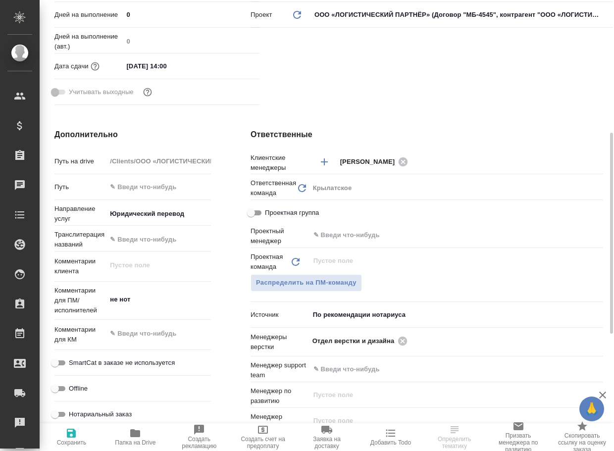
click at [133, 433] on icon "button" at bounding box center [135, 433] width 10 height 8
type textarea "x"
select select "RU"
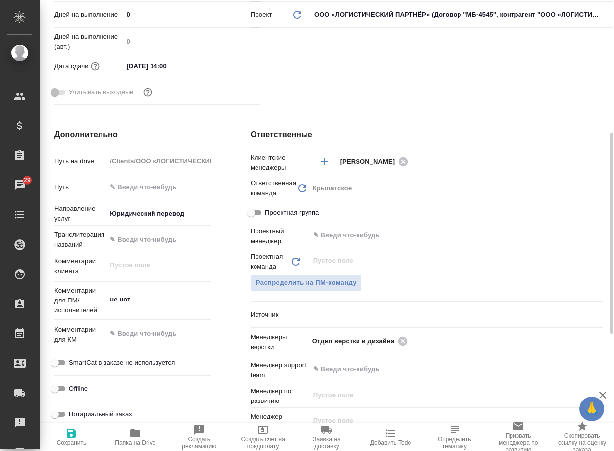
type textarea "x"
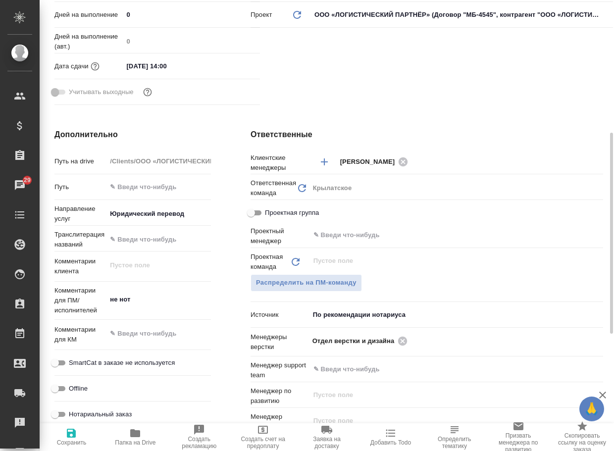
type textarea "x"
click at [144, 435] on span "Папка на Drive" at bounding box center [135, 436] width 52 height 19
type textarea "x"
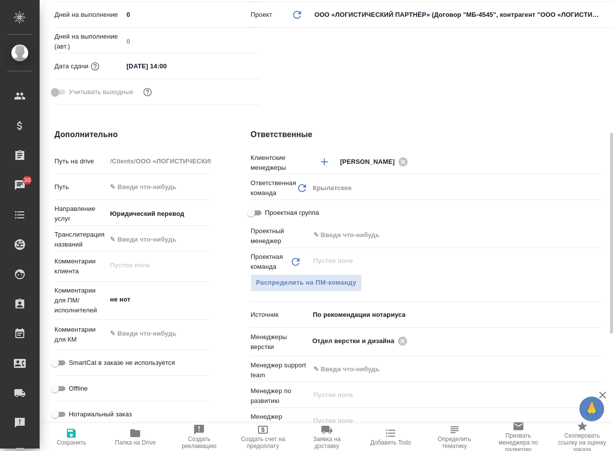
type textarea "x"
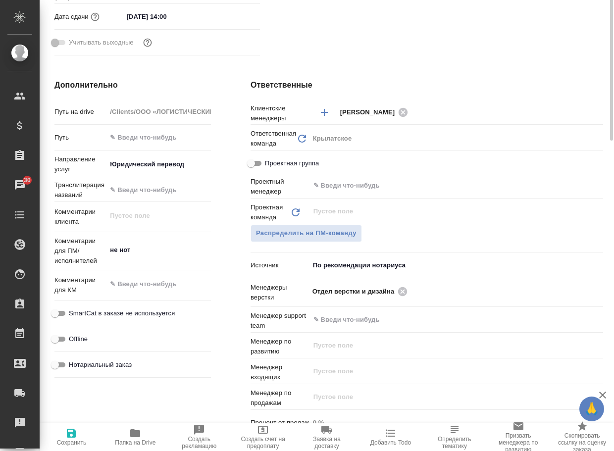
scroll to position [149, 0]
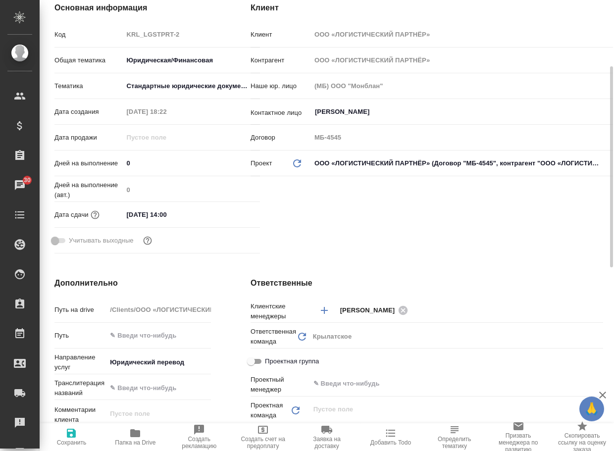
type textarea "x"
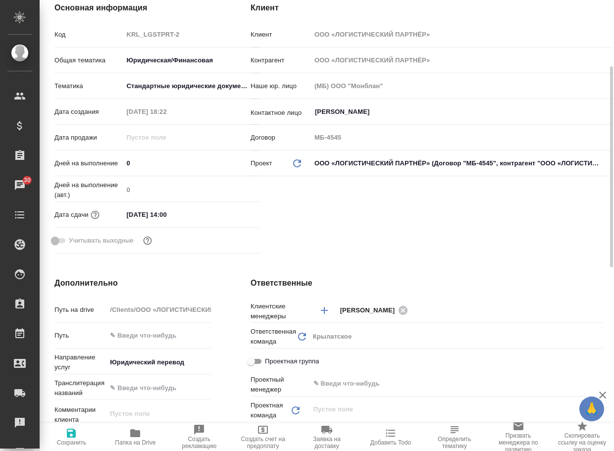
type textarea "x"
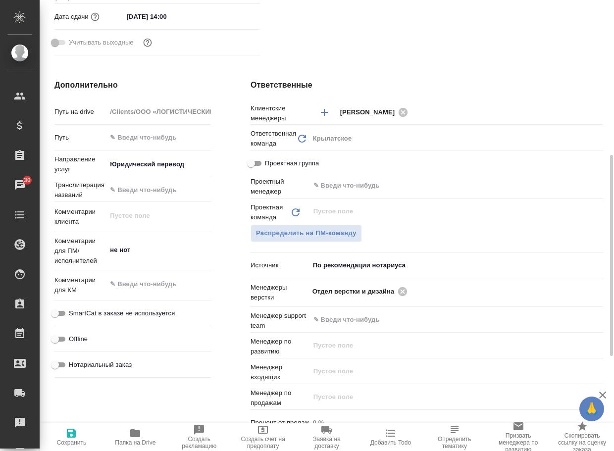
scroll to position [0, 0]
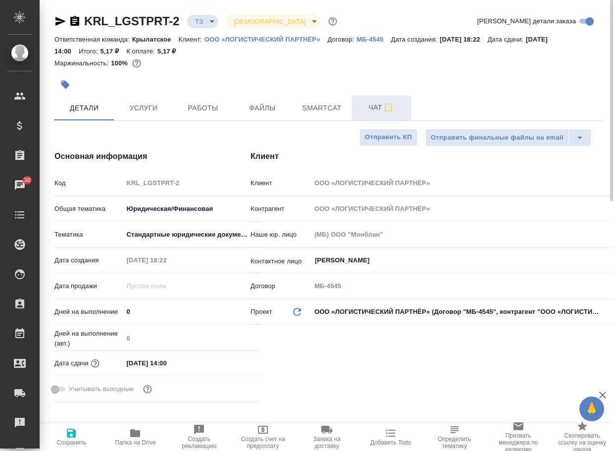
click at [371, 112] on span "Чат" at bounding box center [381, 107] width 48 height 12
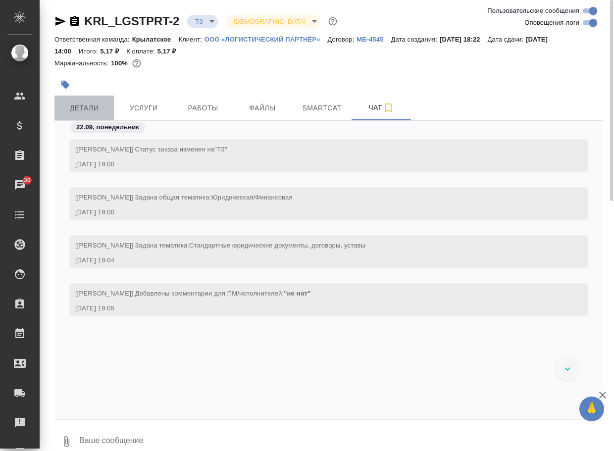
click at [87, 112] on span "Детали" at bounding box center [84, 108] width 48 height 12
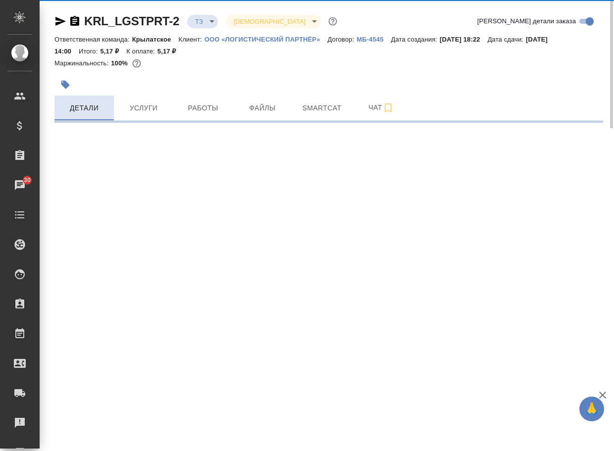
select select "RU"
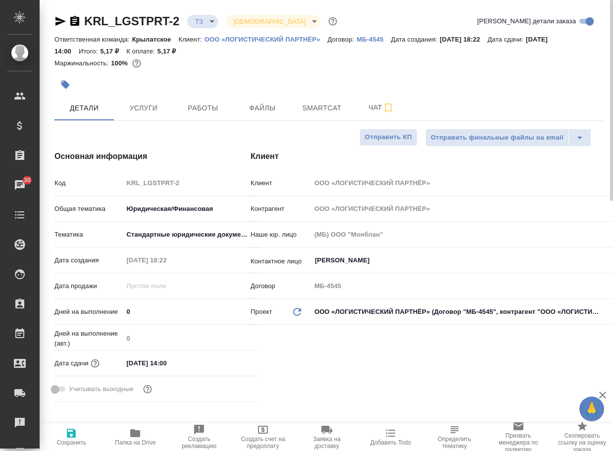
type textarea "x"
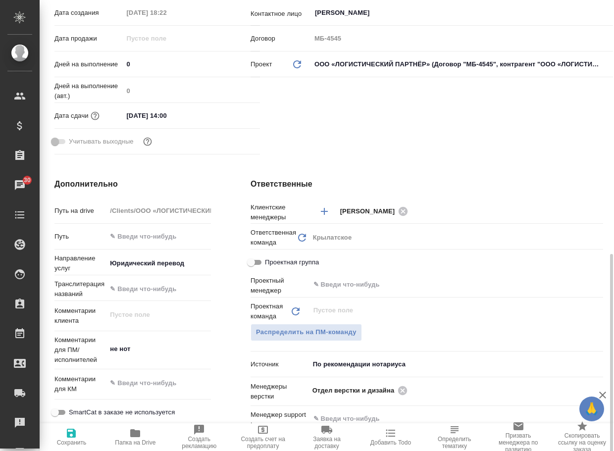
scroll to position [347, 0]
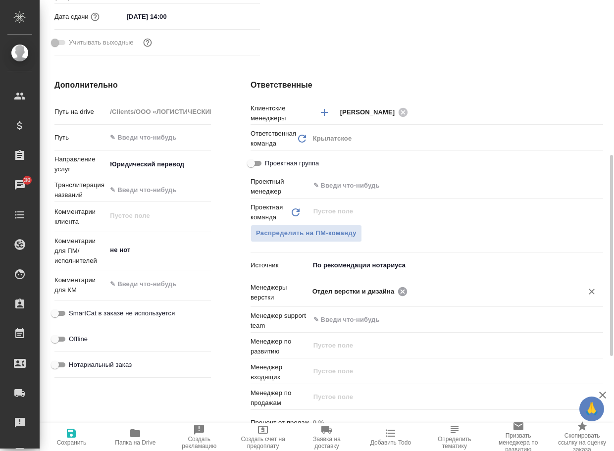
click at [401, 289] on icon at bounding box center [402, 291] width 9 height 9
type textarea "x"
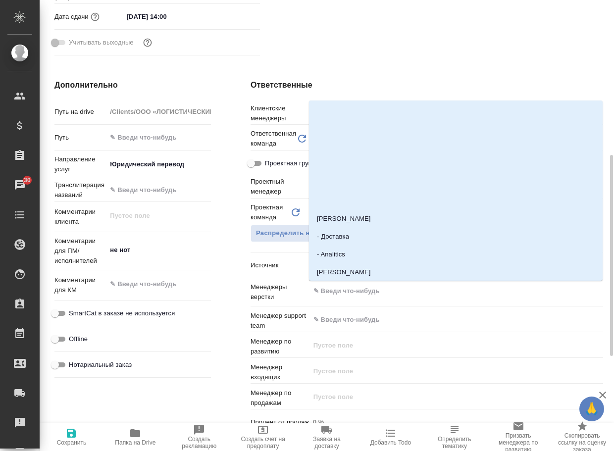
click at [401, 289] on input "text" at bounding box center [439, 291] width 254 height 12
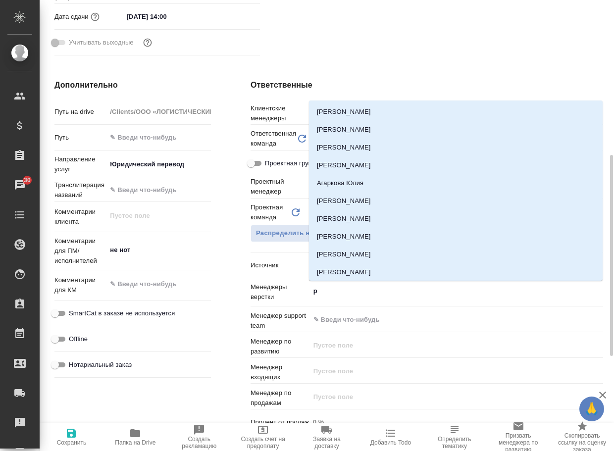
type input "рс"
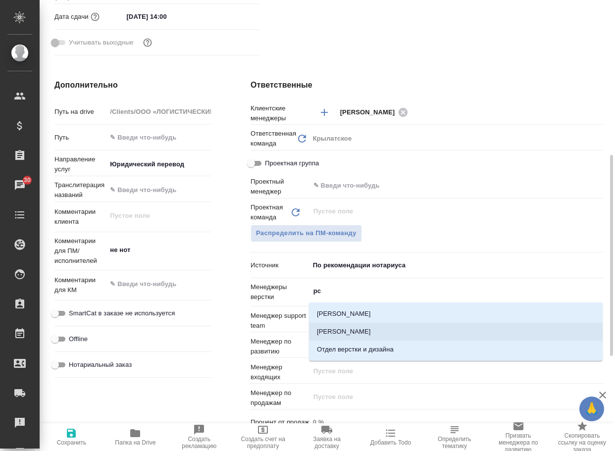
drag, startPoint x: 371, startPoint y: 338, endPoint x: 358, endPoint y: 338, distance: 12.4
click at [370, 337] on li "[PERSON_NAME]" at bounding box center [456, 332] width 294 height 18
type textarea "x"
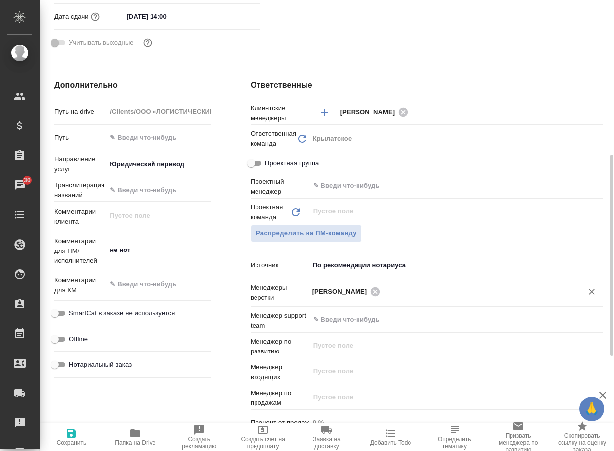
click at [61, 437] on span "Сохранить" at bounding box center [72, 436] width 52 height 19
type textarea "x"
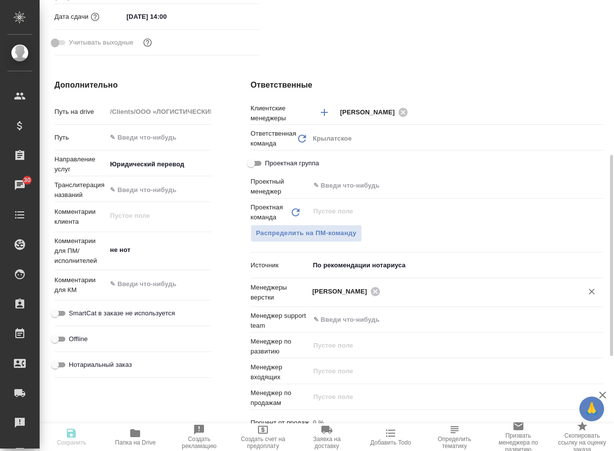
type textarea "x"
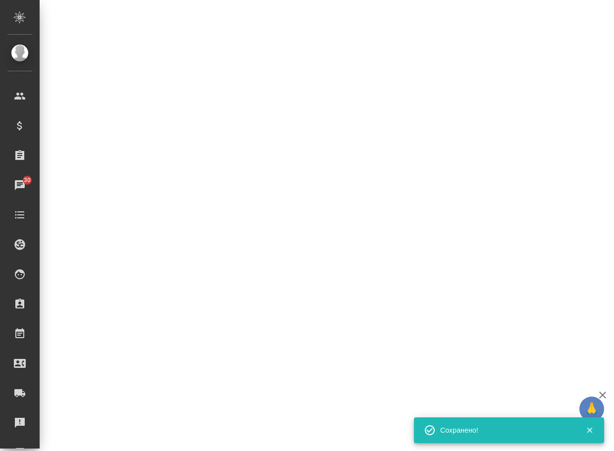
select select "RU"
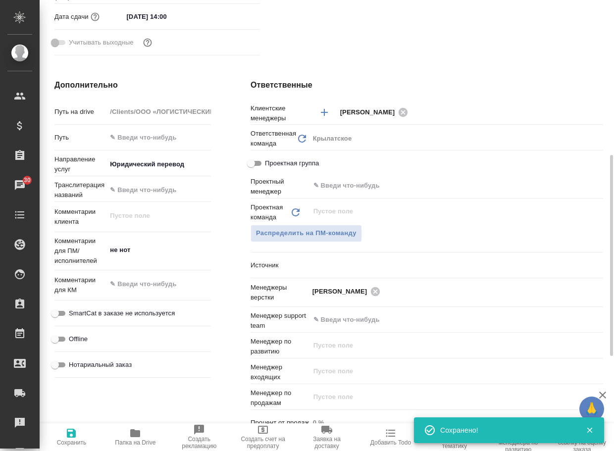
type textarea "x"
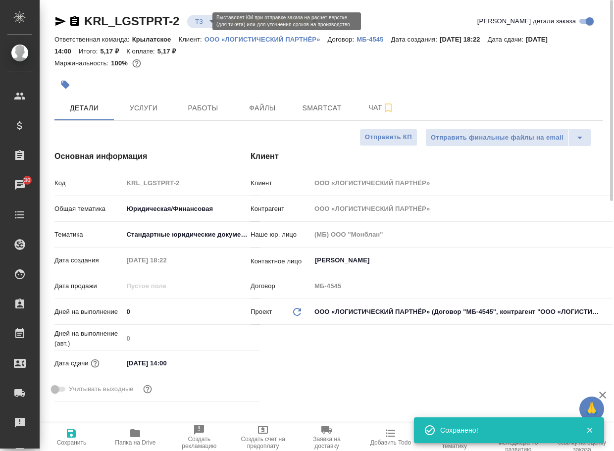
click at [200, 19] on body "🙏 .cls-1 fill:#fff; AWATERA Arsenyeva Vera Клиенты Спецификации Заказы 30 Чаты …" at bounding box center [307, 225] width 614 height 451
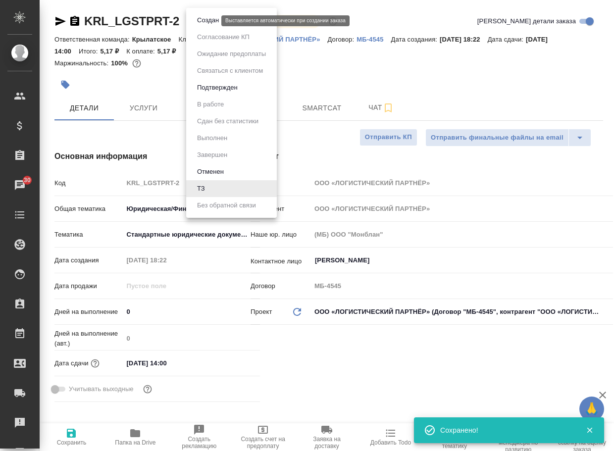
click at [205, 20] on button "Создан" at bounding box center [208, 20] width 28 height 11
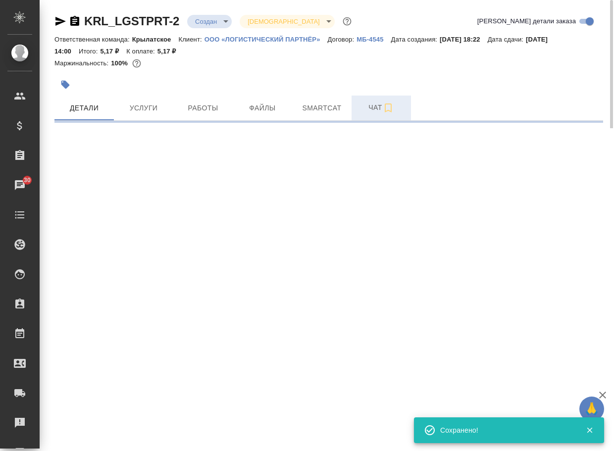
select select "RU"
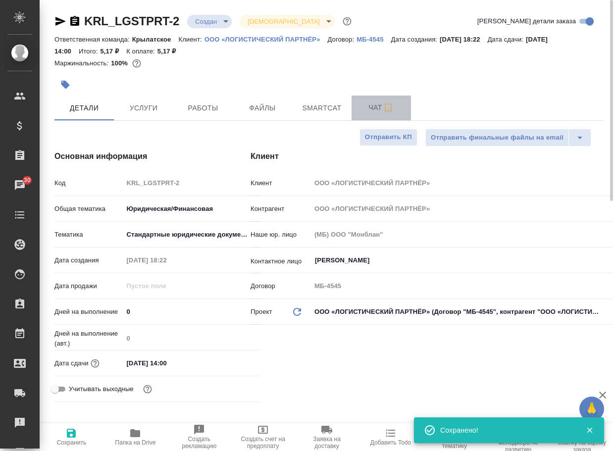
click at [373, 112] on span "Чат" at bounding box center [381, 107] width 48 height 12
type textarea "x"
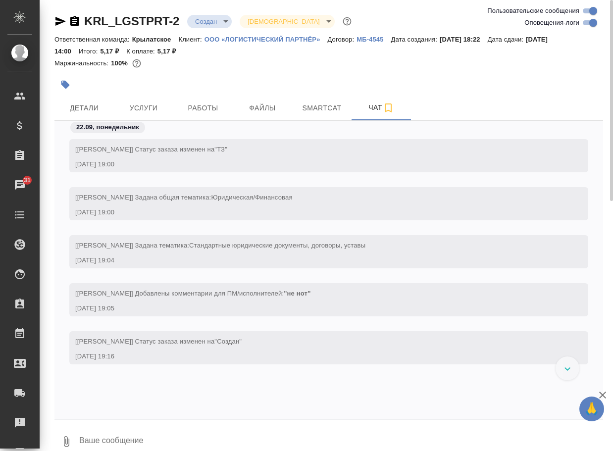
click at [154, 435] on textarea at bounding box center [340, 442] width 525 height 34
type textarea "в формате ворда можно это сделать?"
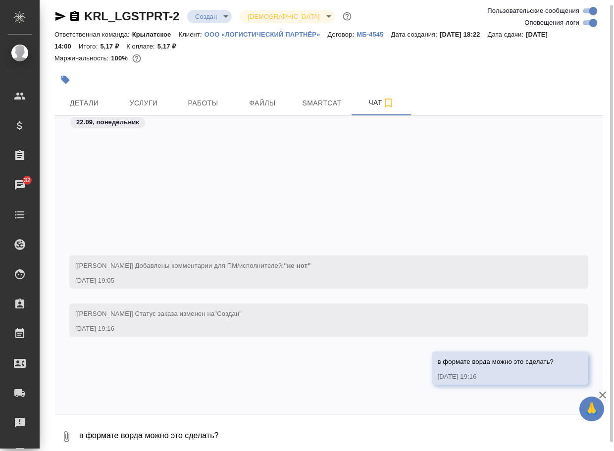
scroll to position [201, 0]
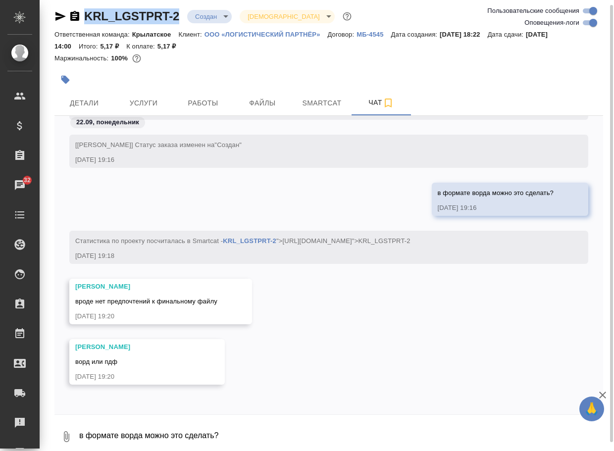
drag, startPoint x: 178, startPoint y: 23, endPoint x: 78, endPoint y: 20, distance: 99.5
click at [78, 20] on div "KRL_LGSTPRT-2 Создан new Святая троица holyTrinity" at bounding box center [203, 16] width 299 height 16
copy link "KRL_LGSTPRT-2"
click at [63, 436] on icon "button" at bounding box center [66, 437] width 12 height 12
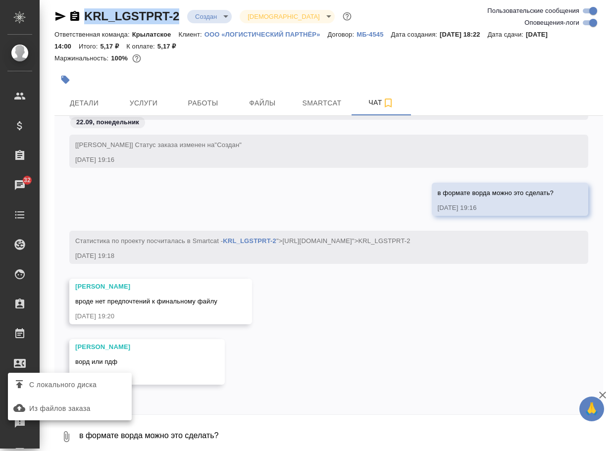
click at [80, 389] on span "С локального диска" at bounding box center [62, 385] width 67 height 12
click at [0, 0] on input "С локального диска" at bounding box center [0, 0] width 0 height 0
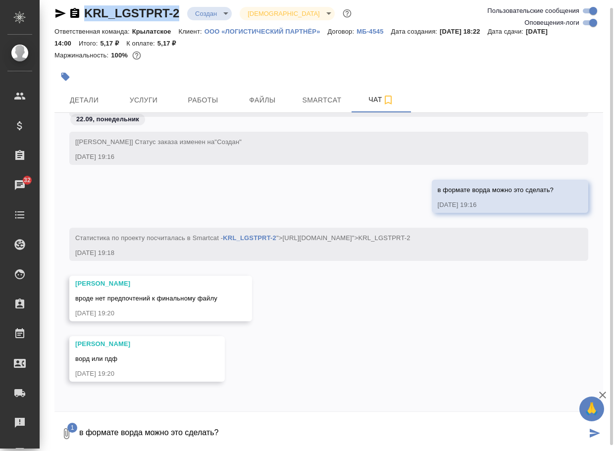
click at [138, 425] on textarea "в формате ворда можно это сделать?" at bounding box center [332, 434] width 508 height 34
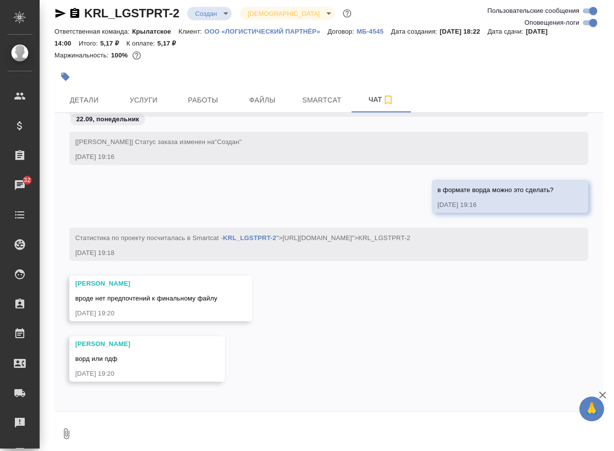
scroll to position [269, 0]
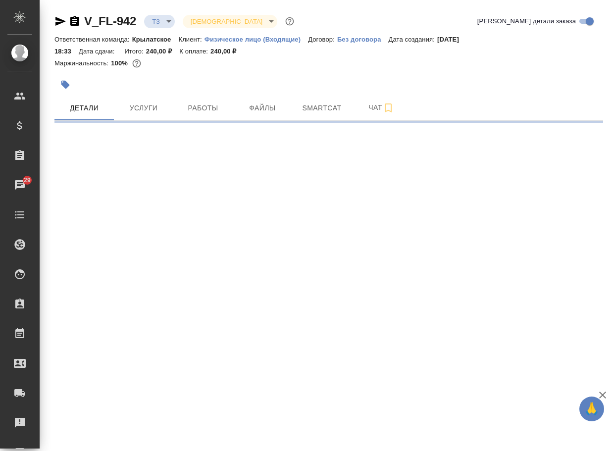
select select "RU"
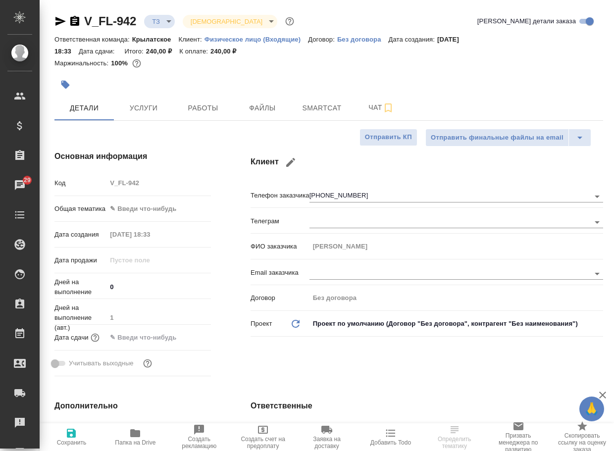
type textarea "x"
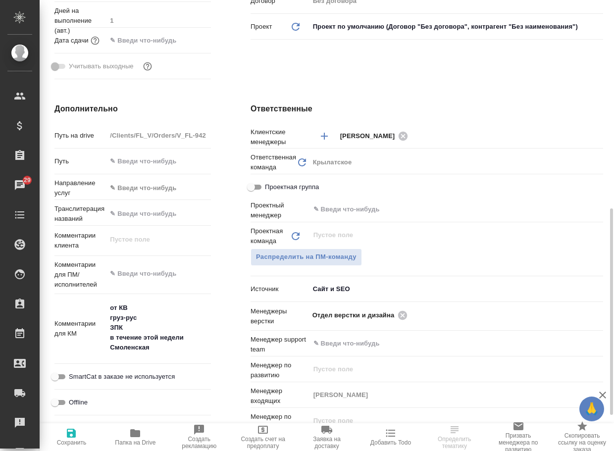
scroll to position [347, 0]
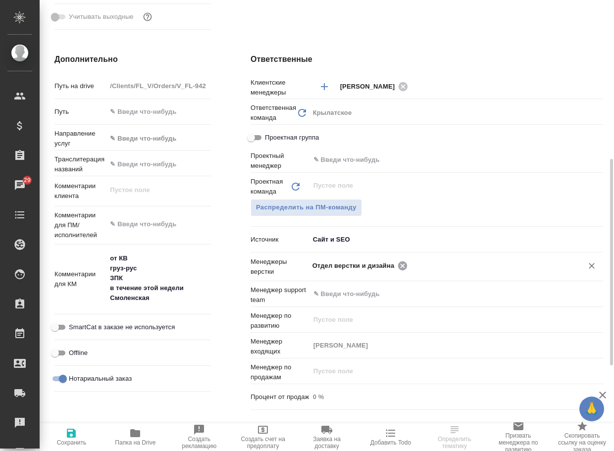
click at [403, 267] on icon at bounding box center [402, 265] width 9 height 9
type textarea "x"
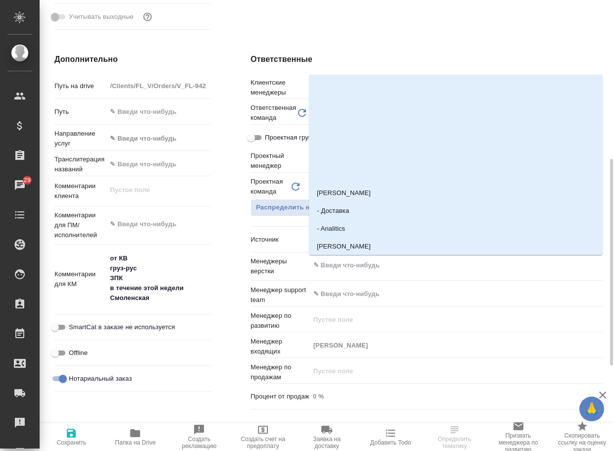
click at [403, 267] on input "text" at bounding box center [439, 265] width 254 height 12
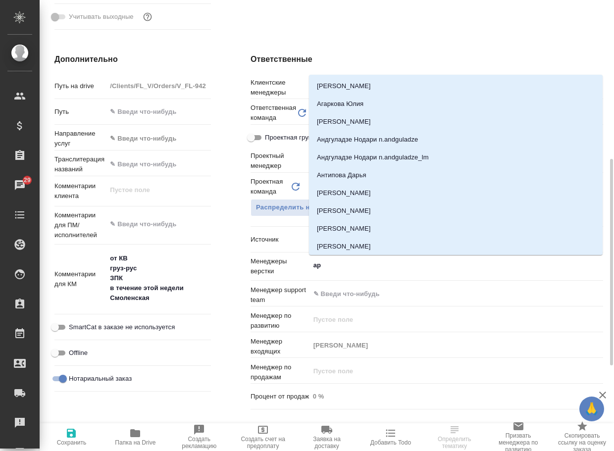
type input "арс"
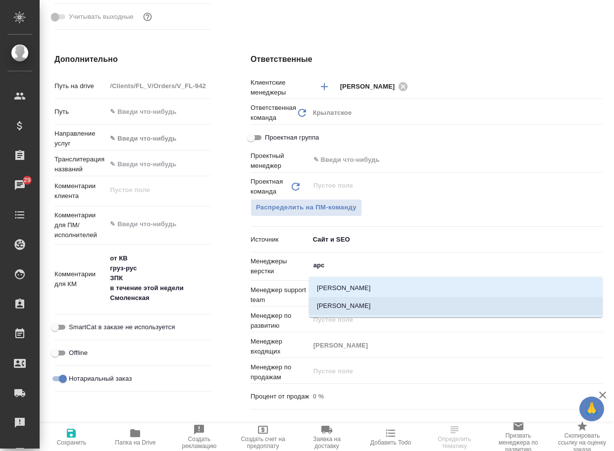
click at [376, 304] on li "[PERSON_NAME]" at bounding box center [456, 306] width 294 height 18
type textarea "x"
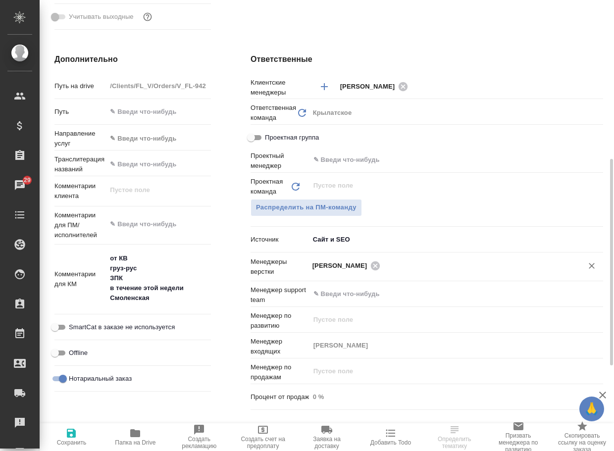
click at [77, 442] on span "Сохранить" at bounding box center [72, 442] width 30 height 7
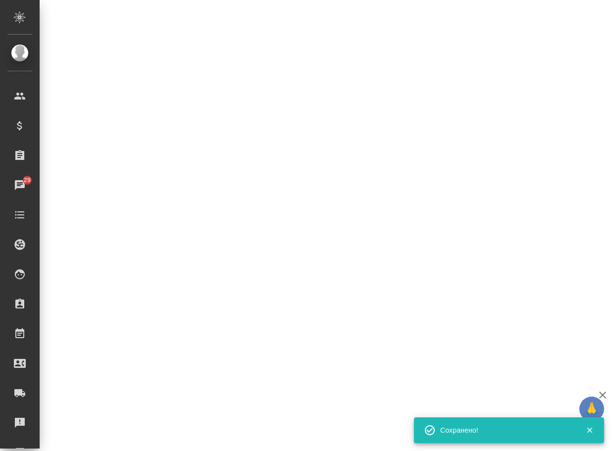
select select "RU"
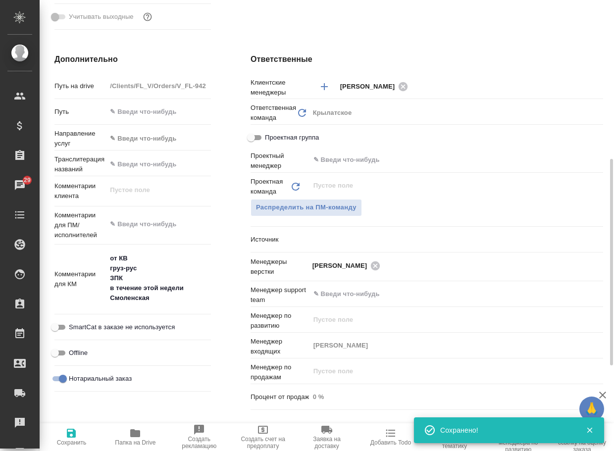
type textarea "x"
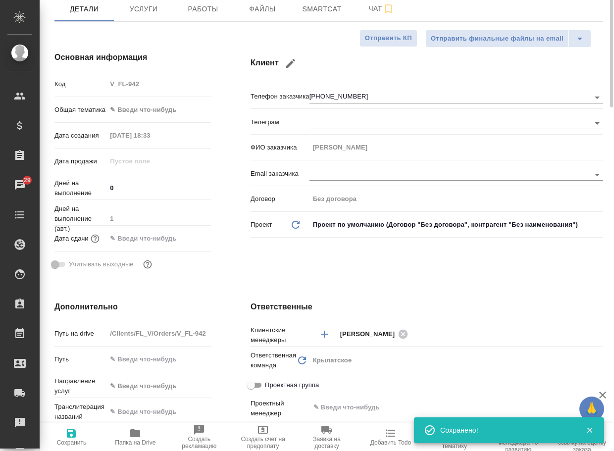
scroll to position [0, 0]
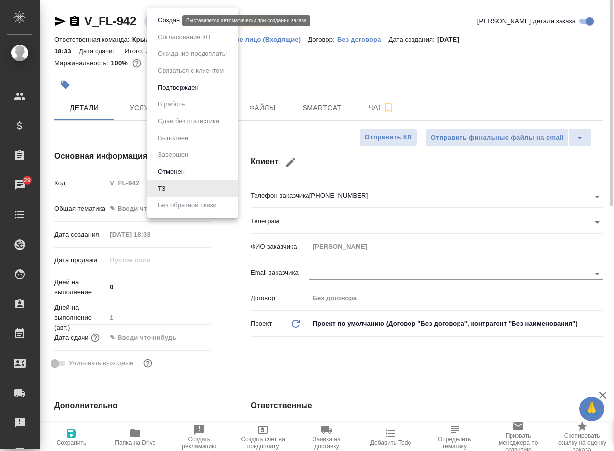
click at [163, 21] on body "🙏 .cls-1 fill:#fff; AWATERA Arsenyeva Vera Клиенты Спецификации Заказы 29 Чаты …" at bounding box center [307, 225] width 614 height 451
click at [166, 21] on button "Создан" at bounding box center [169, 20] width 28 height 11
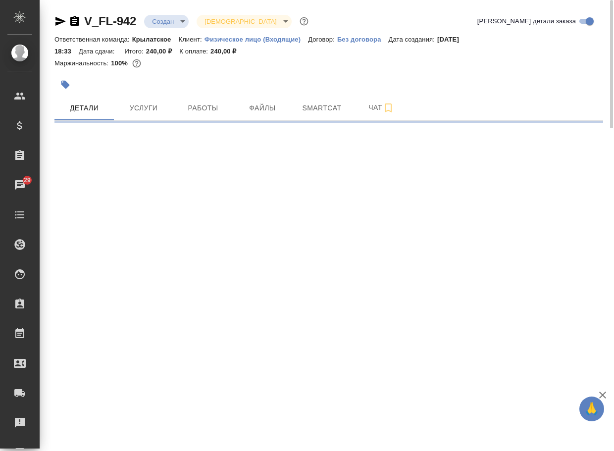
select select "RU"
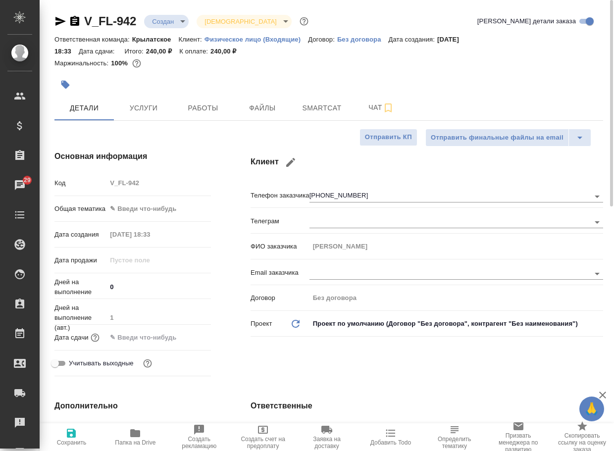
type textarea "x"
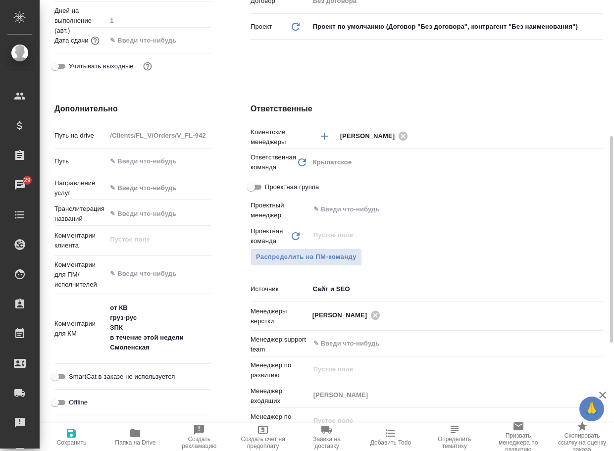
scroll to position [50, 0]
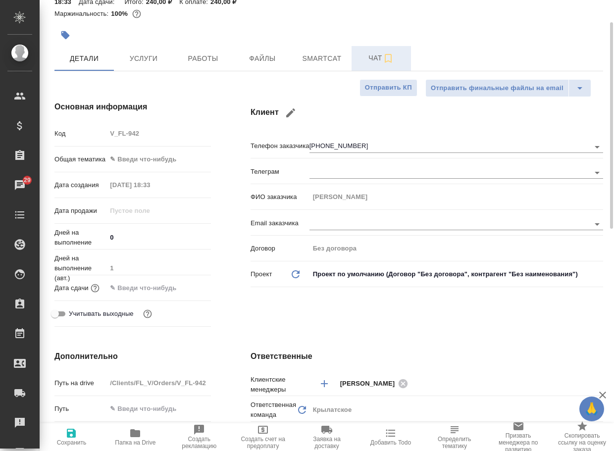
click at [377, 63] on span "Чат" at bounding box center [381, 58] width 48 height 12
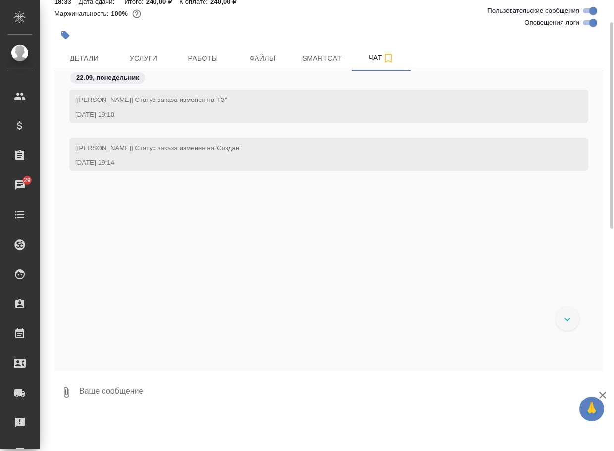
click at [159, 384] on textarea at bounding box center [340, 392] width 525 height 34
type textarea "тут каждая страница идет формата А4 или А5?"
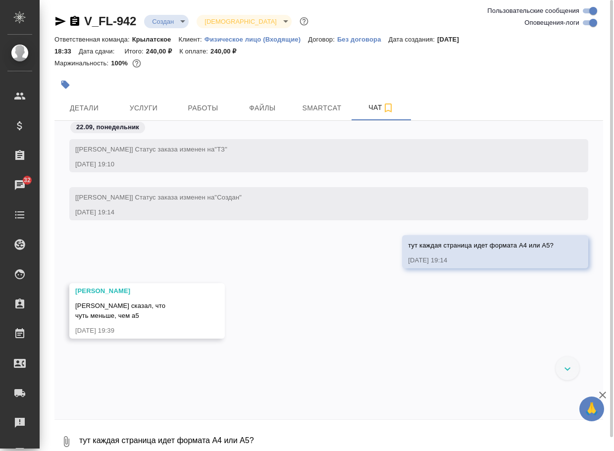
click at [139, 437] on textarea "тут каждая страница идет формата А4 или А5?" at bounding box center [340, 442] width 525 height 34
type textarea "а более точно надо делать? или мы делаем формат А5?"
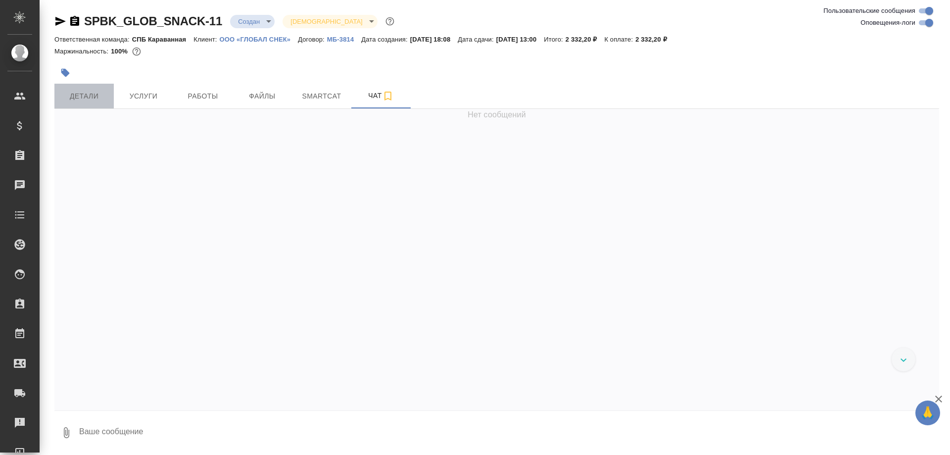
click at [79, 105] on button "Детали" at bounding box center [83, 96] width 59 height 25
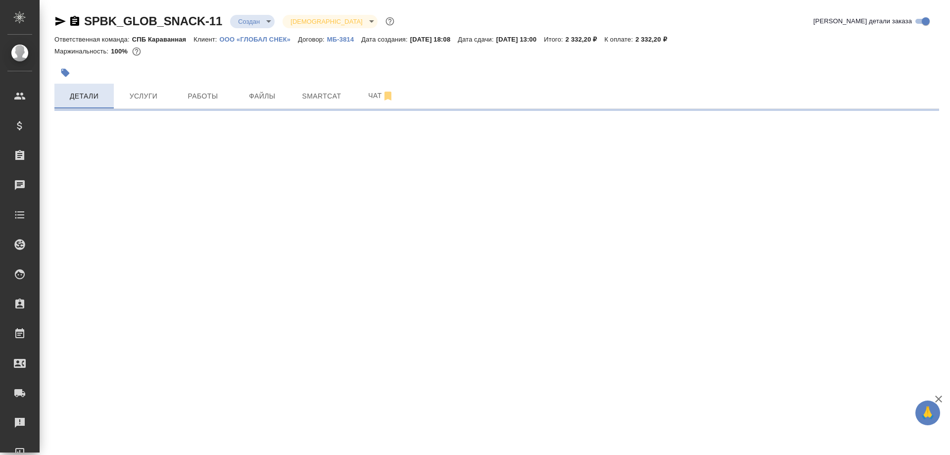
select select "RU"
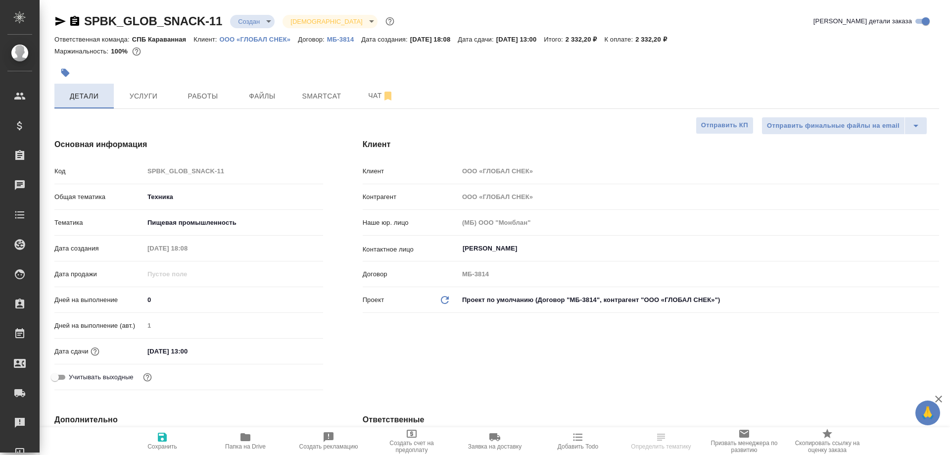
type textarea "x"
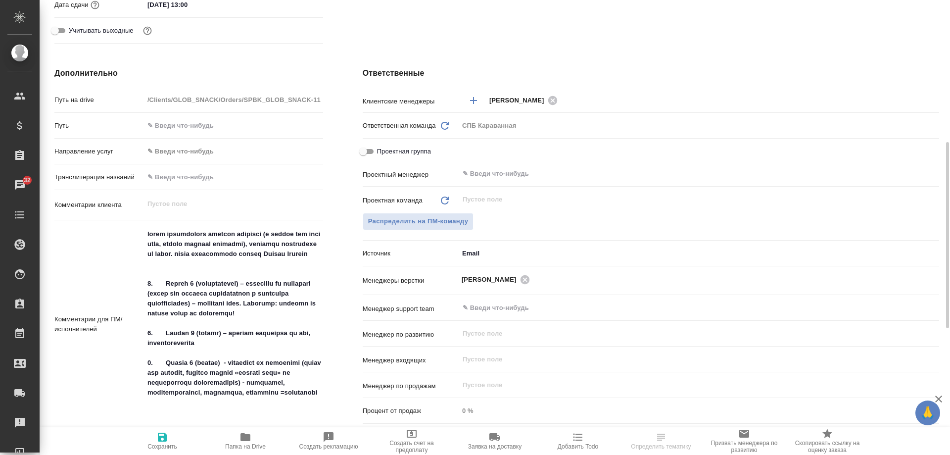
scroll to position [446, 0]
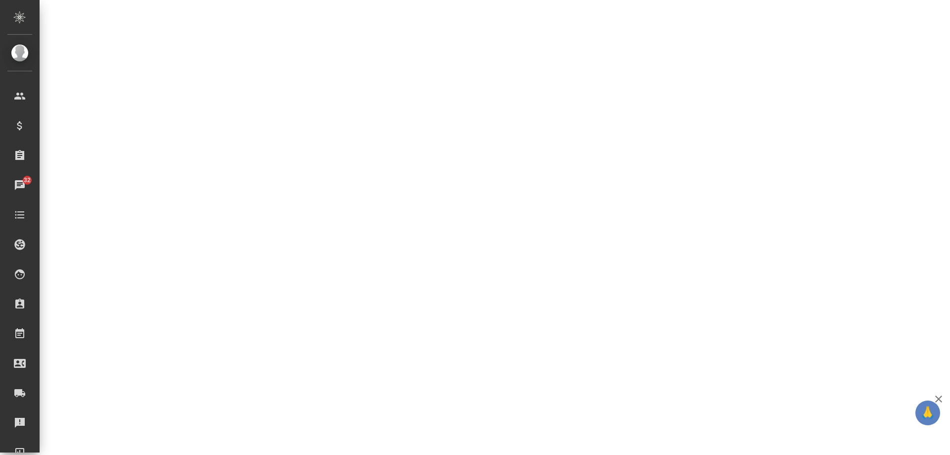
select select "RU"
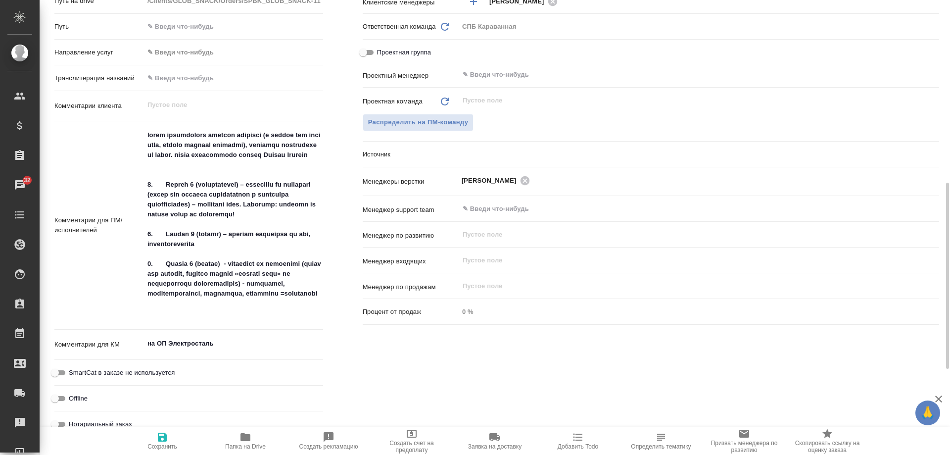
type textarea "x"
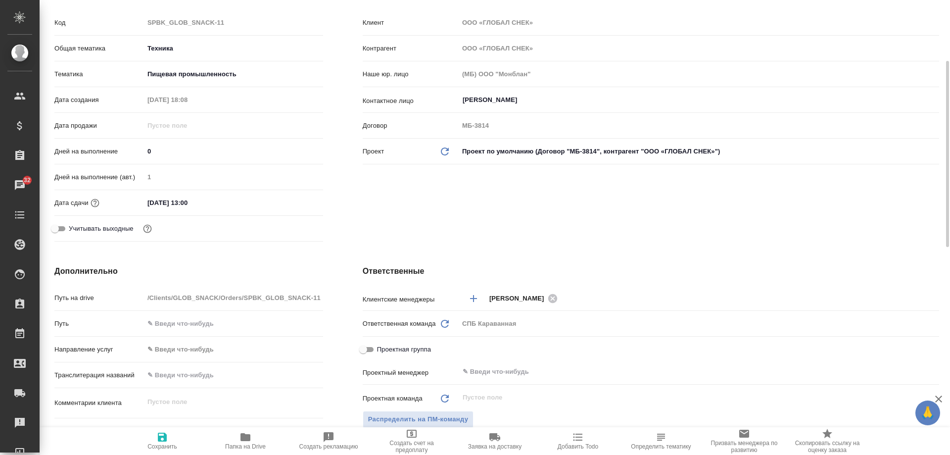
scroll to position [0, 0]
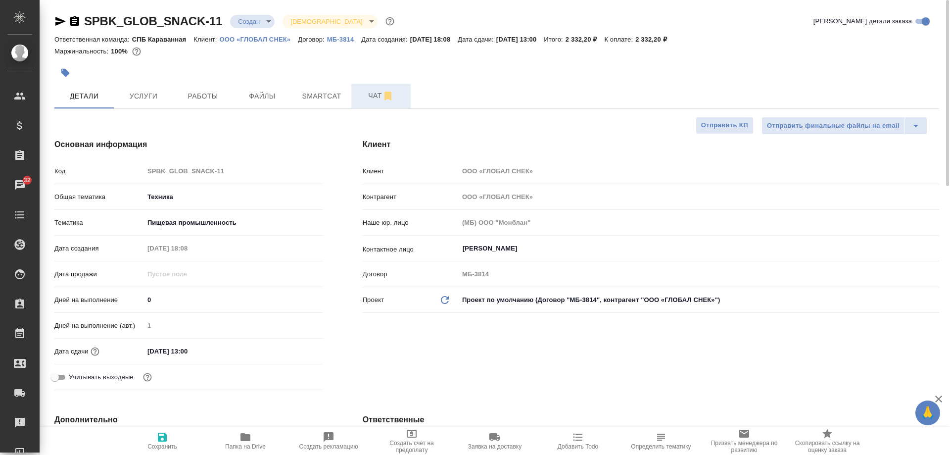
click at [373, 97] on span "Чат" at bounding box center [381, 96] width 48 height 12
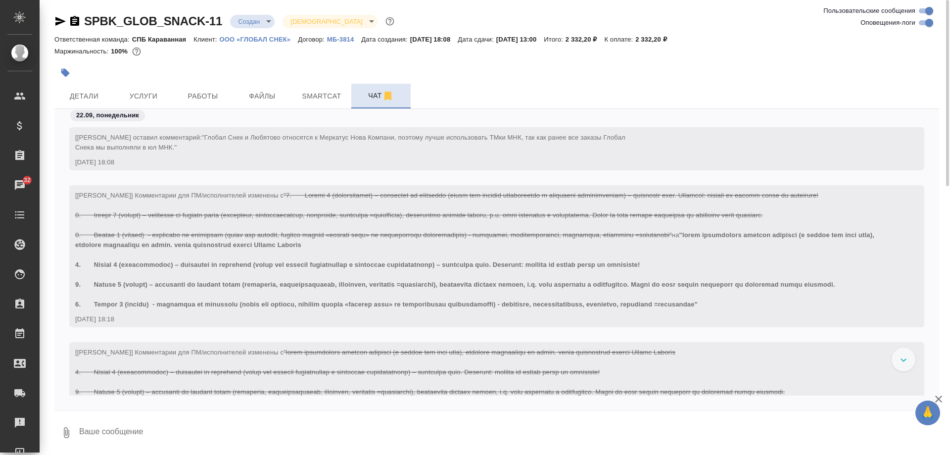
scroll to position [1437, 0]
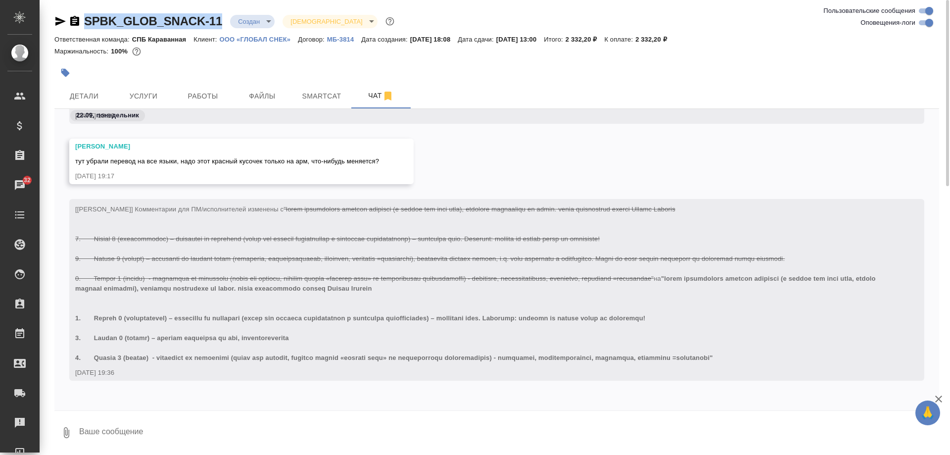
drag, startPoint x: 217, startPoint y: 24, endPoint x: 74, endPoint y: 19, distance: 143.2
click at [74, 19] on div "SPBK_GLOB_SNACK-11 Создан new [DEMOGRAPHIC_DATA] holyTrinity" at bounding box center [225, 21] width 342 height 16
copy link "SPBK_GLOB_SNACK-11"
click at [221, 413] on div at bounding box center [496, 413] width 885 height 5
click at [220, 417] on form "0" at bounding box center [496, 430] width 885 height 39
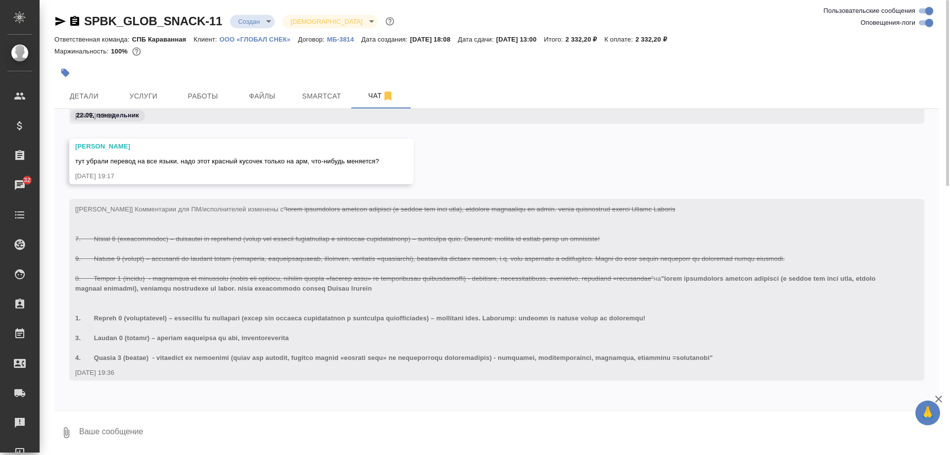
click at [220, 424] on textarea at bounding box center [508, 433] width 861 height 34
click at [64, 433] on icon "button" at bounding box center [66, 432] width 5 height 11
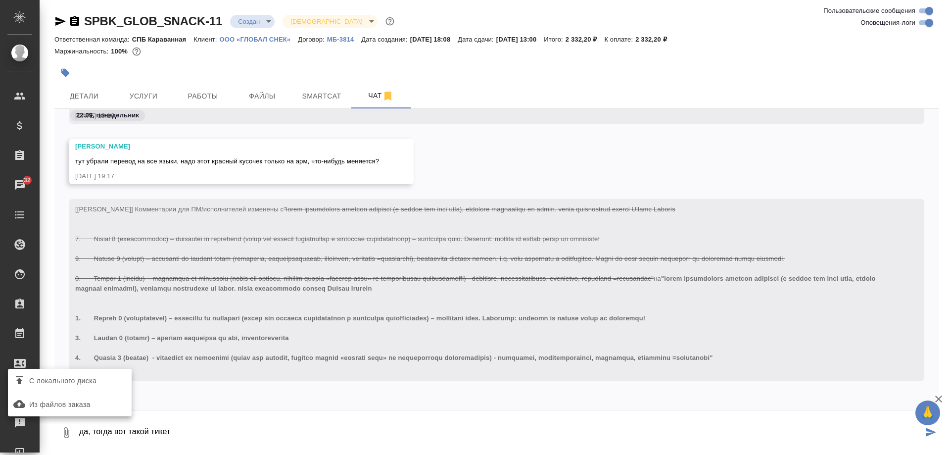
click at [115, 379] on span "С локального диска" at bounding box center [70, 380] width 116 height 13
click at [0, 0] on input "С локального диска" at bounding box center [0, 0] width 0 height 0
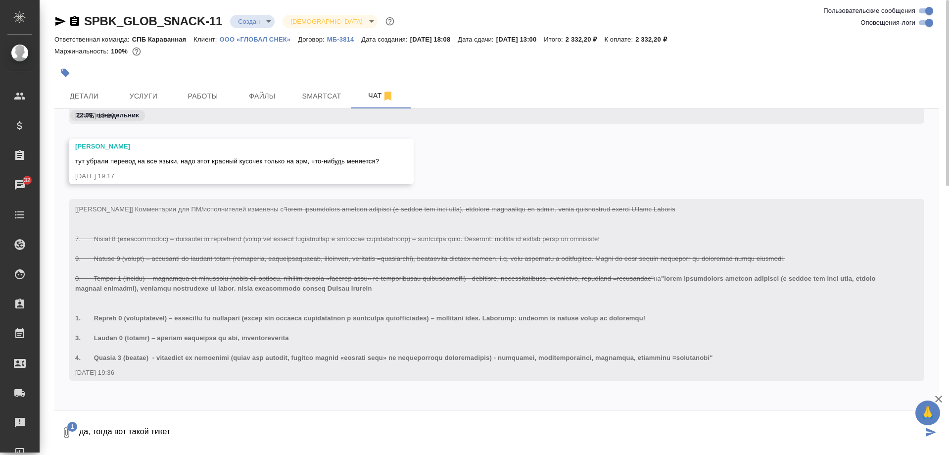
click at [199, 434] on textarea "да, тогда вот такой тикет" at bounding box center [500, 433] width 845 height 34
type textarea "да, тогда вот такой тикет"
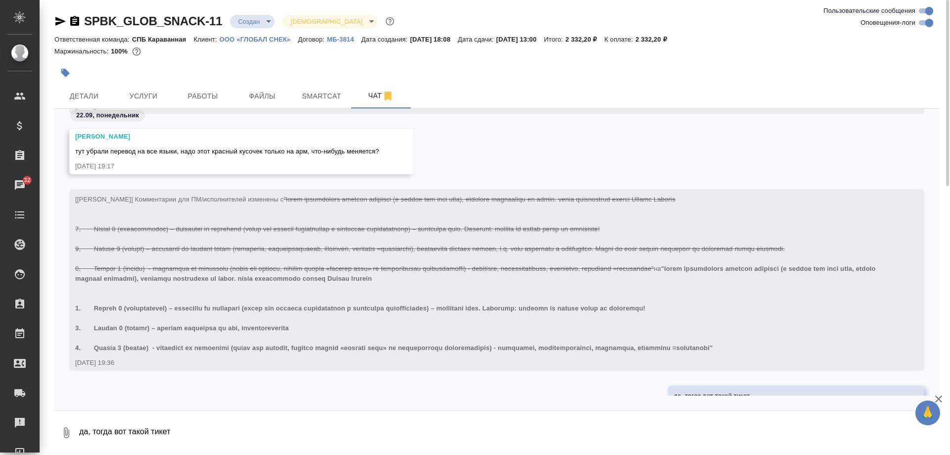
scroll to position [1514, 0]
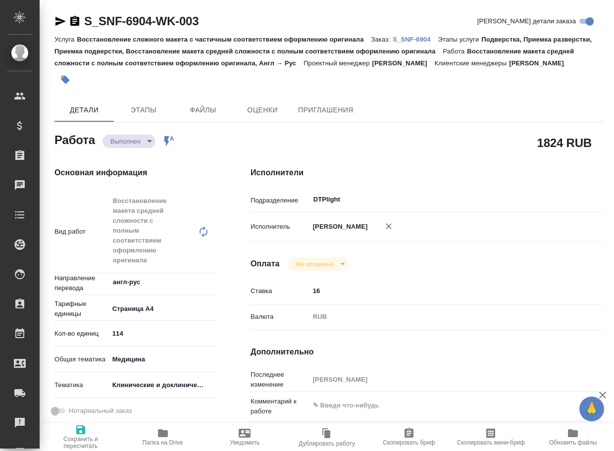
type textarea "x"
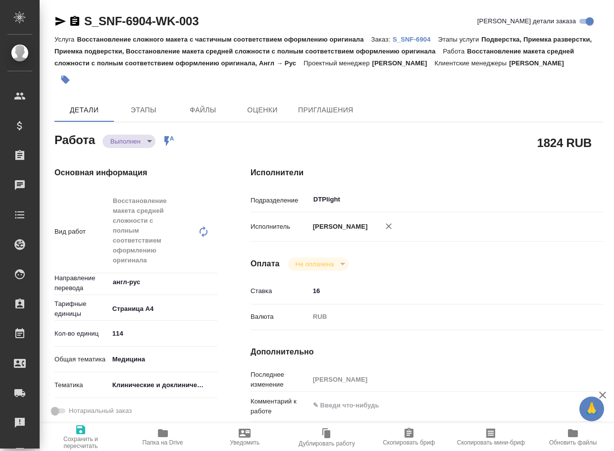
type textarea "x"
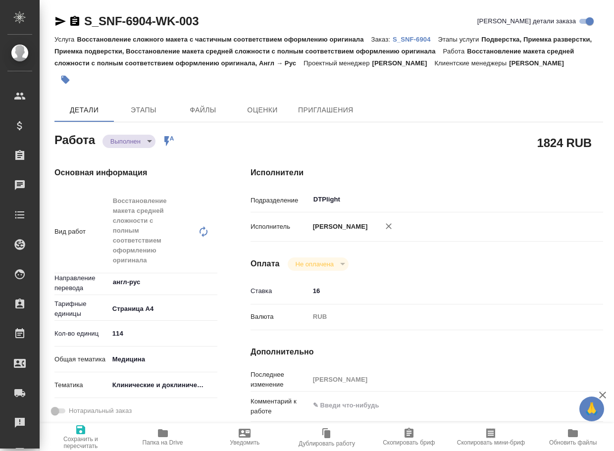
type textarea "x"
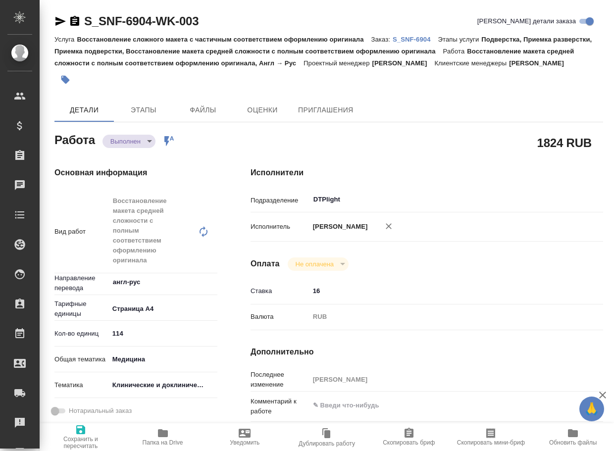
type textarea "x"
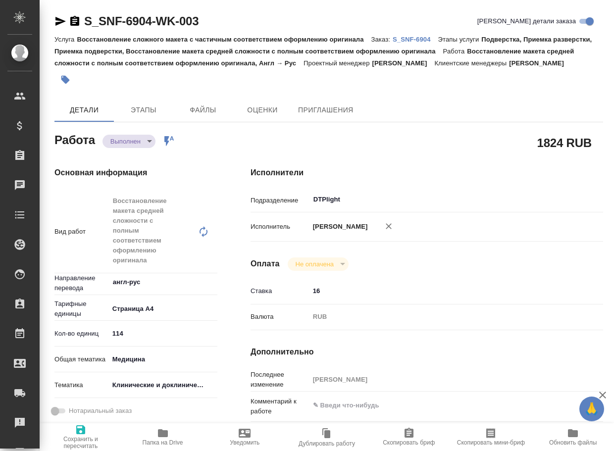
type textarea "x"
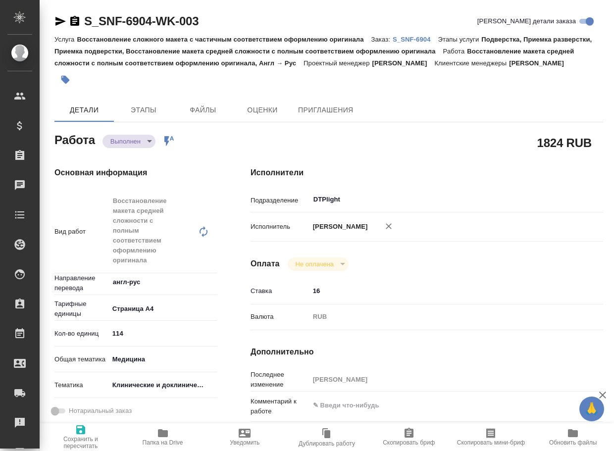
type textarea "x"
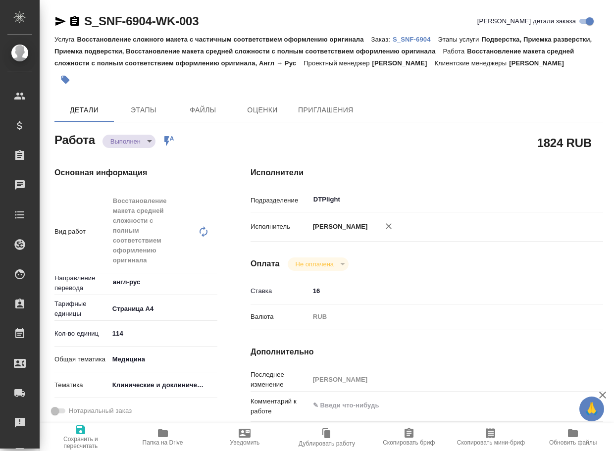
type textarea "x"
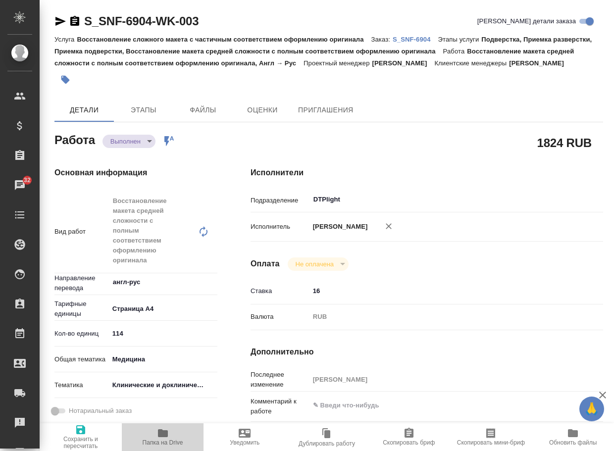
click at [173, 432] on span "Папка на Drive" at bounding box center [163, 436] width 70 height 19
click at [131, 154] on body "🙏 .cls-1 fill:#fff; AWATERA Arsenyeva Vera Клиенты Спецификации Заказы 32 Чаты …" at bounding box center [307, 225] width 614 height 451
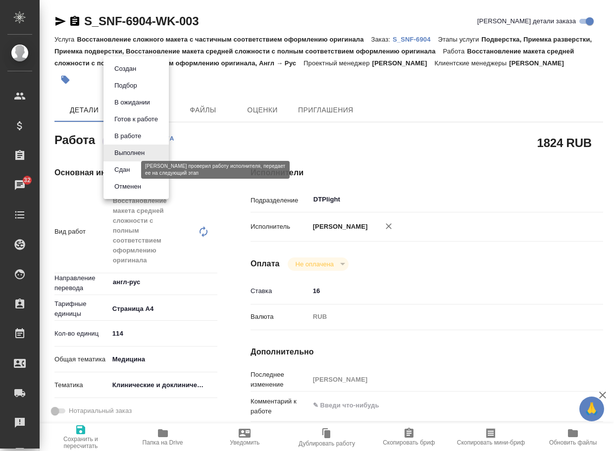
click at [125, 170] on button "Сдан" at bounding box center [121, 169] width 21 height 11
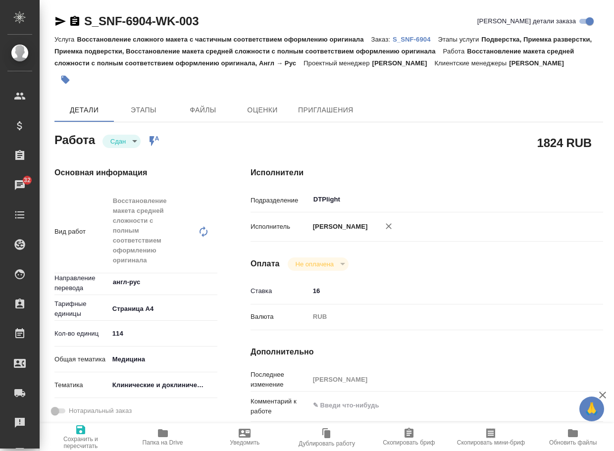
click at [416, 39] on p "S_SNF-6904" at bounding box center [416, 39] width 46 height 7
type textarea "x"
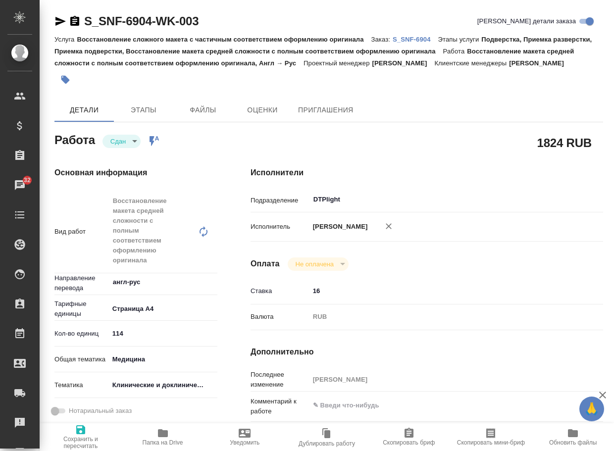
type textarea "x"
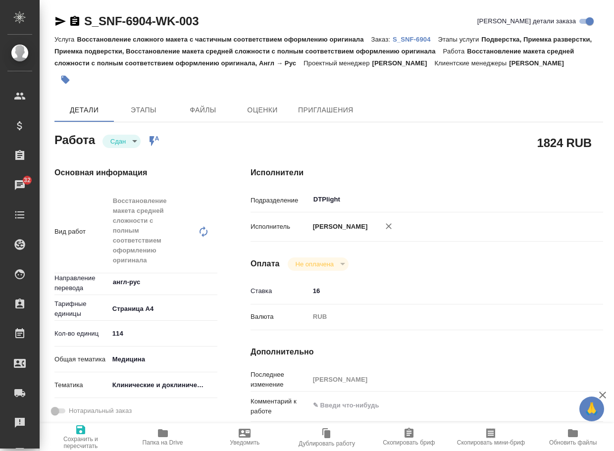
type textarea "x"
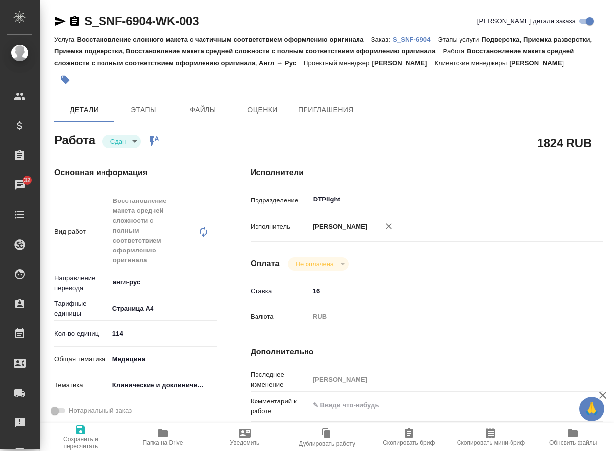
type textarea "x"
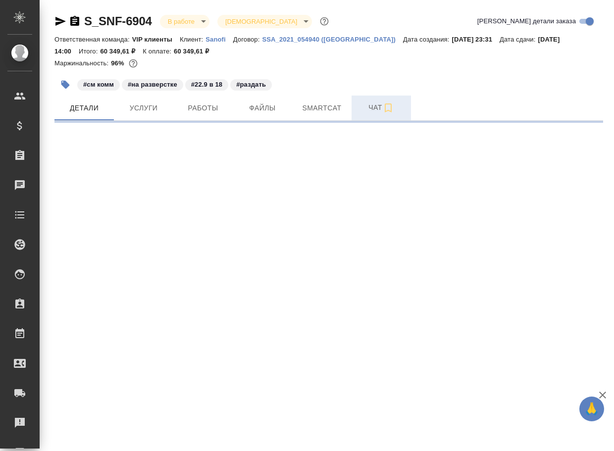
click at [376, 105] on span "Чат" at bounding box center [381, 107] width 48 height 12
select select "RU"
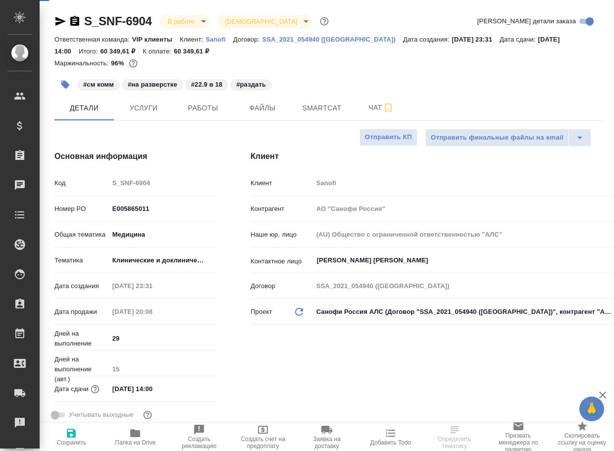
type textarea "x"
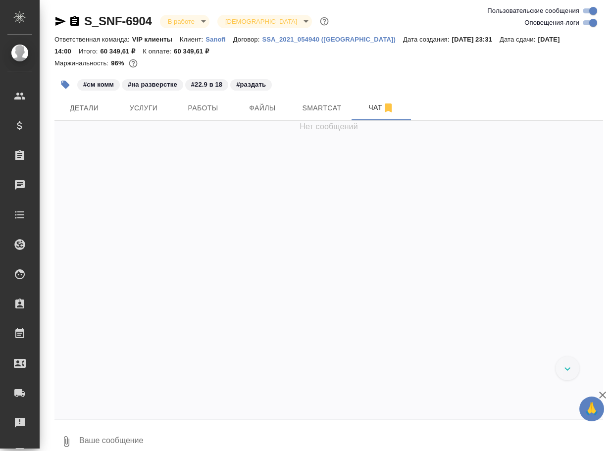
scroll to position [12059, 0]
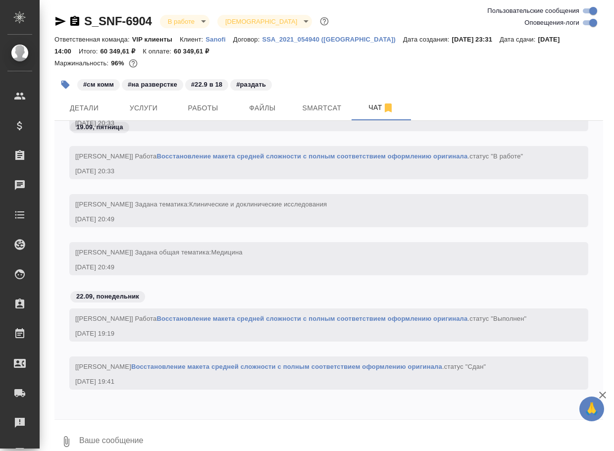
click at [129, 437] on textarea at bounding box center [340, 442] width 525 height 34
paste textarea "[URL][DOMAIN_NAME]"
type textarea "[URL][DOMAIN_NAME]"
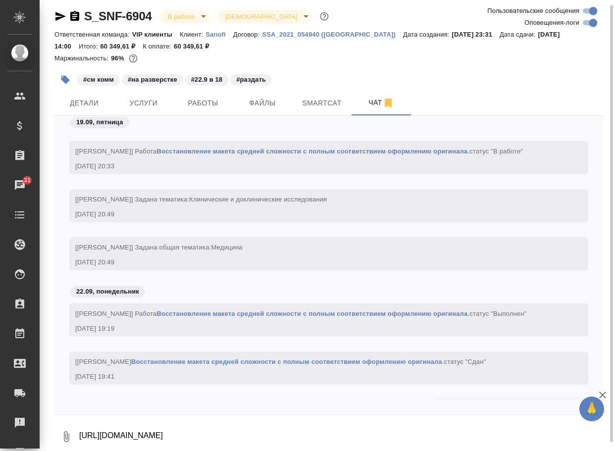
scroll to position [12117, 0]
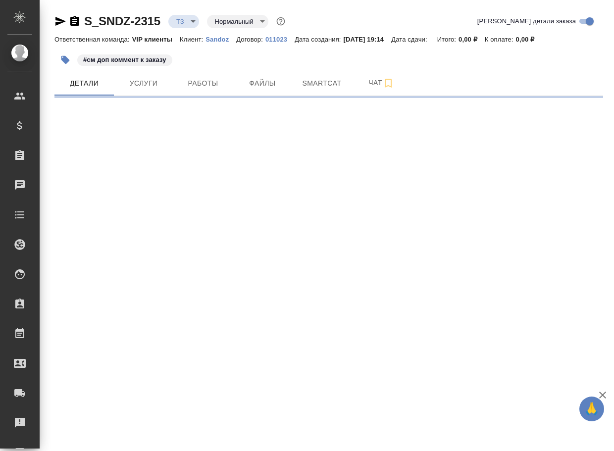
select select "RU"
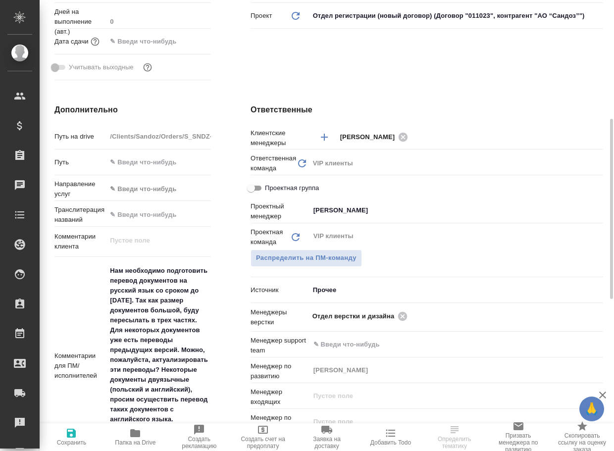
type textarea "x"
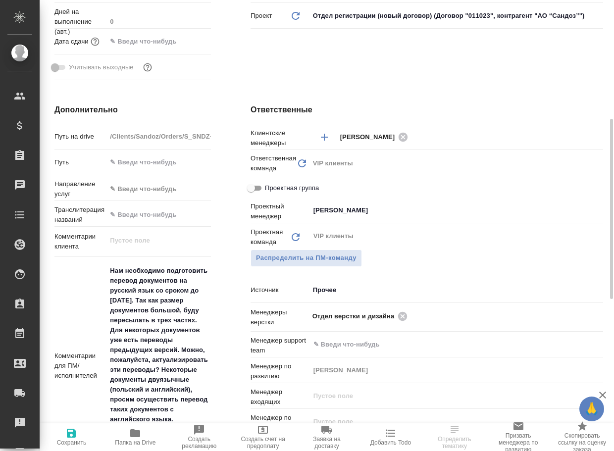
type textarea "x"
